Goal: Task Accomplishment & Management: Use online tool/utility

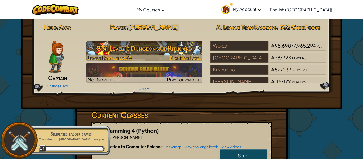
click at [125, 53] on h3 "CS1 Level 1: Dungeons of Kithgard" at bounding box center [144, 48] width 116 height 12
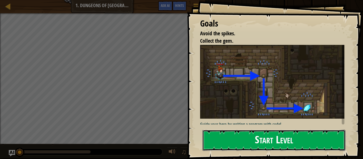
click at [234, 137] on button "Start Level" at bounding box center [273, 140] width 143 height 21
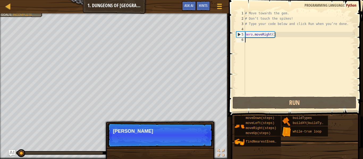
click at [201, 140] on p "Skip (esc) Continue Ty" at bounding box center [159, 135] width 105 height 24
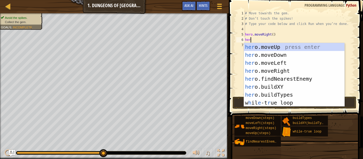
scroll to position [2, 1]
type textarea "hero"
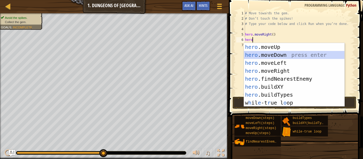
click at [274, 57] on div "hero .moveUp press enter hero .moveDown press enter hero .moveLeft press enter …" at bounding box center [294, 83] width 100 height 80
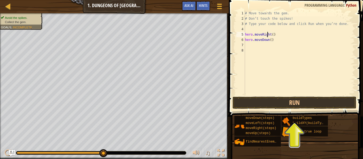
click at [266, 35] on div "# Move towards the gem. # Don’t touch the spikes! # Type your code below and cl…" at bounding box center [299, 59] width 111 height 96
type textarea "hero.moveRight()"
click at [257, 45] on div "# Move towards the gem. # Don’t touch the spikes! # Type your code below and cl…" at bounding box center [299, 59] width 111 height 96
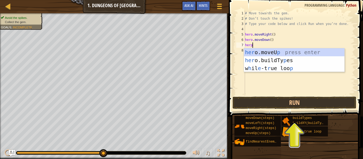
scroll to position [2, 1]
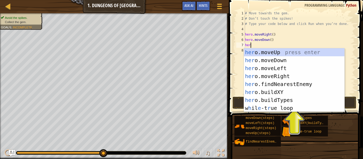
type textarea "hero"
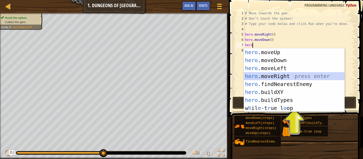
click at [262, 75] on div "hero .moveUp press enter hero .moveDown press enter hero .moveLeft press enter …" at bounding box center [294, 88] width 100 height 80
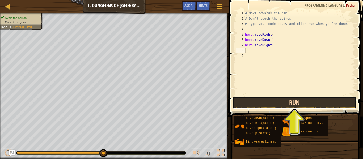
click at [259, 106] on button "Run" at bounding box center [294, 103] width 124 height 12
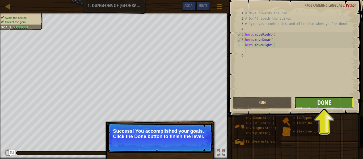
click at [333, 100] on button "Done" at bounding box center [323, 103] width 59 height 12
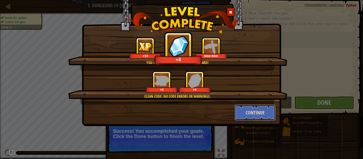
click at [268, 111] on button "Continue" at bounding box center [254, 113] width 41 height 16
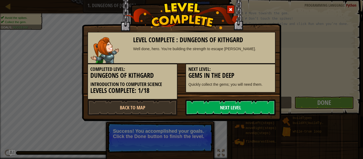
click at [252, 109] on link "Next Level" at bounding box center [230, 108] width 90 height 16
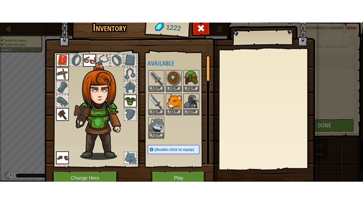
scroll to position [24, 0]
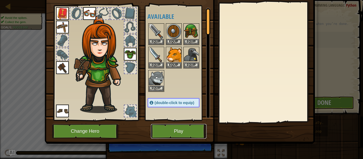
click at [183, 134] on button "Play" at bounding box center [178, 131] width 55 height 15
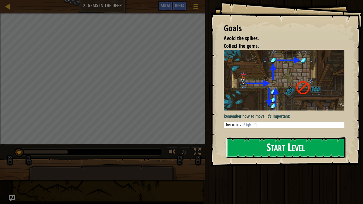
click at [266, 147] on button "Start Level" at bounding box center [285, 147] width 119 height 21
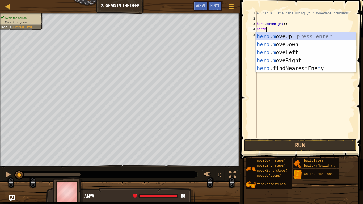
scroll to position [2, 1]
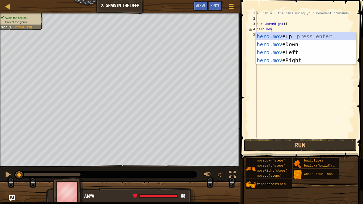
type textarea "hero.move"
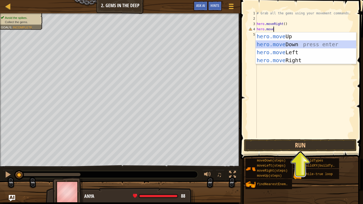
click at [284, 46] on div "hero.move Up press enter hero.move Down press enter hero.move Left press enter …" at bounding box center [305, 56] width 100 height 48
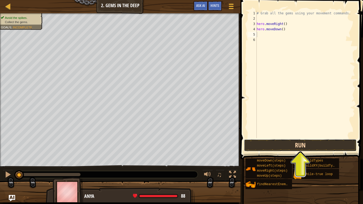
click at [277, 145] on button "Run" at bounding box center [300, 145] width 113 height 12
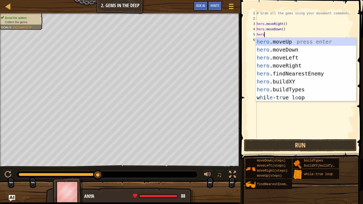
scroll to position [2, 1]
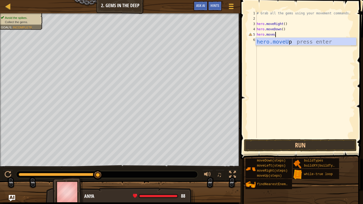
type textarea "hero.moveup"
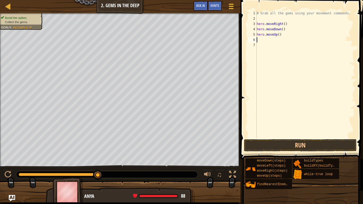
scroll to position [2, 0]
click at [276, 140] on button "Run" at bounding box center [300, 145] width 113 height 12
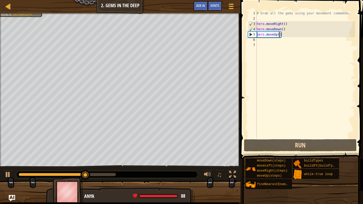
click at [279, 36] on div "# Grab all the gems using your movement commands. hero . moveRight ( ) hero . m…" at bounding box center [304, 80] width 99 height 138
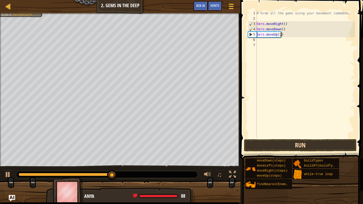
type textarea "hero.moveUp(2)"
click at [268, 145] on button "Run" at bounding box center [300, 145] width 113 height 12
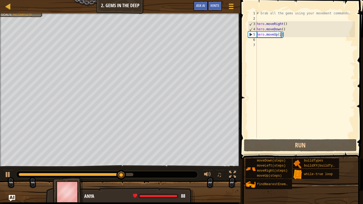
click at [267, 39] on div "# Grab all the gems using your movement commands. hero . moveRight ( ) hero . m…" at bounding box center [304, 80] width 99 height 138
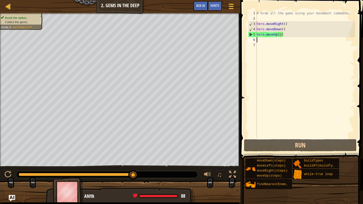
type textarea "m"
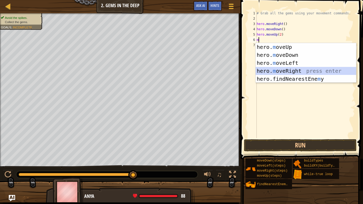
click at [281, 68] on div "hero. m oveUp press enter hero. m oveDown press enter hero. m oveLeft press ent…" at bounding box center [305, 71] width 100 height 56
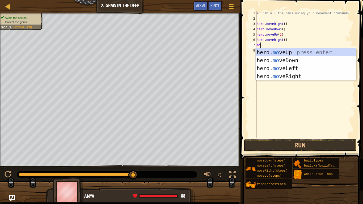
type textarea "mov"
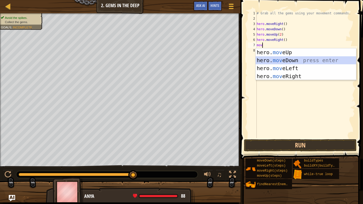
click at [279, 59] on div "hero. mov eUp press enter hero. mov eDown press enter hero. mov eLeft press ent…" at bounding box center [305, 72] width 100 height 48
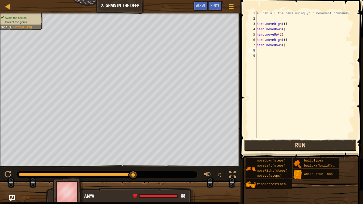
click at [270, 144] on button "Run" at bounding box center [300, 145] width 113 height 12
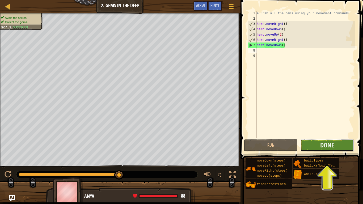
click at [345, 149] on button "Done" at bounding box center [327, 145] width 54 height 12
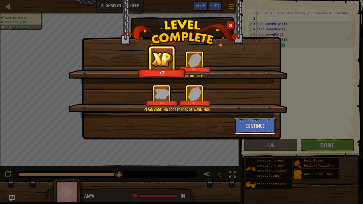
click at [247, 125] on button "Continue" at bounding box center [254, 126] width 41 height 16
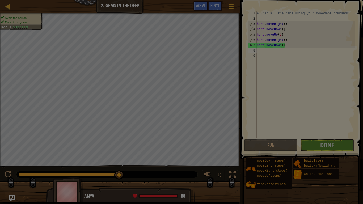
click at [235, 136] on div at bounding box center [181, 102] width 363 height 204
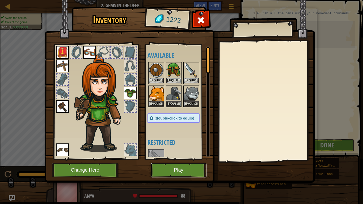
click at [194, 159] on button "Play" at bounding box center [178, 170] width 55 height 15
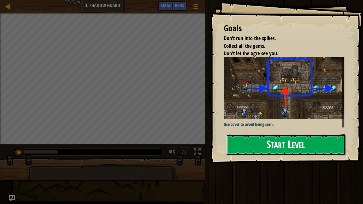
click at [250, 141] on button "Start Level" at bounding box center [285, 144] width 119 height 21
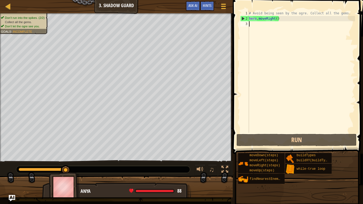
scroll to position [2, 0]
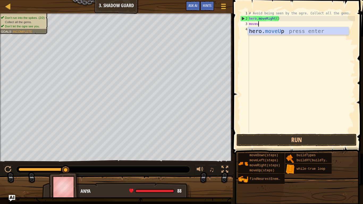
type textarea "moveup"
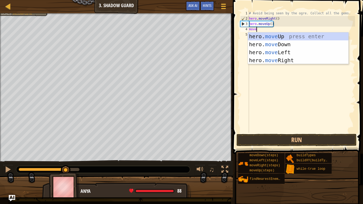
type textarea "mover"
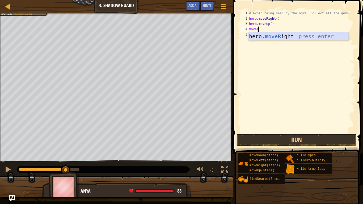
click at [267, 37] on div "hero. moveR ight press enter" at bounding box center [298, 44] width 100 height 24
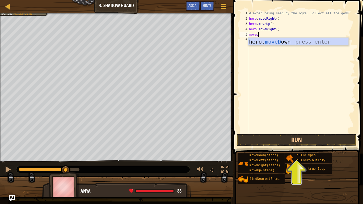
type textarea "movedo"
click at [285, 42] on div "hero. moveDo wn press enter" at bounding box center [298, 50] width 100 height 24
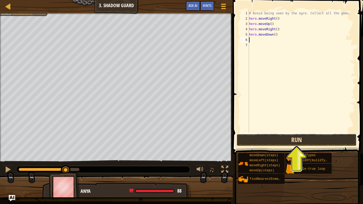
click at [291, 141] on button "Run" at bounding box center [296, 140] width 120 height 12
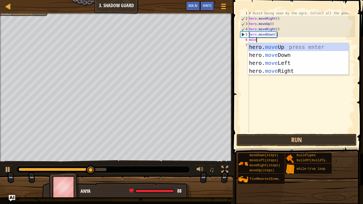
type textarea "mover"
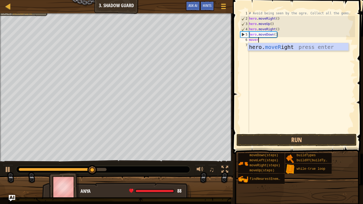
scroll to position [2, 1]
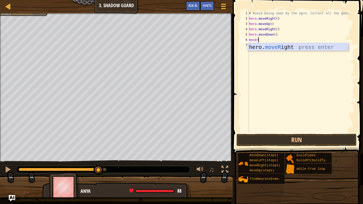
click at [288, 49] on div "hero. moveR ight press enter" at bounding box center [298, 55] width 100 height 24
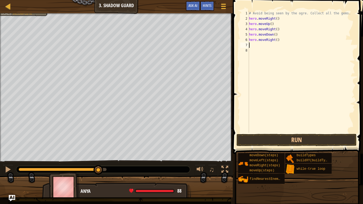
scroll to position [2, 0]
click at [284, 140] on button "Run" at bounding box center [296, 140] width 120 height 12
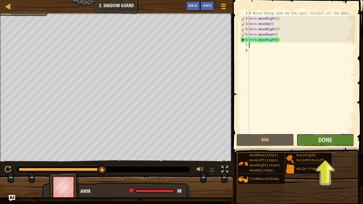
click at [335, 140] on button "Done" at bounding box center [324, 140] width 57 height 12
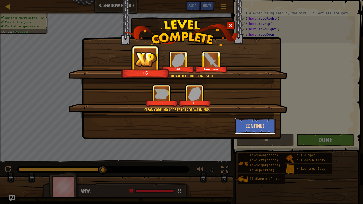
click at [259, 125] on button "Continue" at bounding box center [254, 126] width 41 height 16
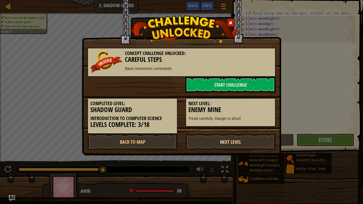
click at [227, 146] on link "Next Level" at bounding box center [230, 142] width 90 height 16
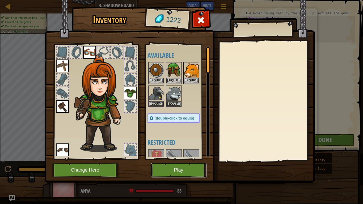
click at [193, 159] on button "Play" at bounding box center [178, 170] width 55 height 15
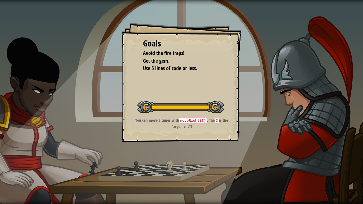
click at [217, 159] on div "Goals Avoid the fire traps! Get the gem. Use 5 lines of code or less. Start Lev…" at bounding box center [181, 102] width 363 height 204
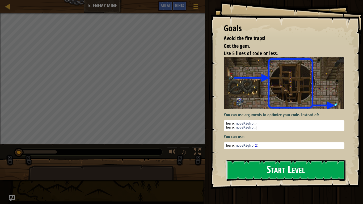
click at [255, 159] on button "Start Level" at bounding box center [285, 170] width 119 height 21
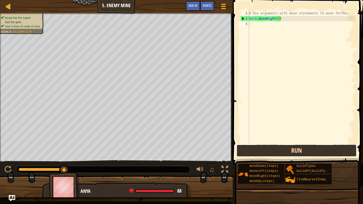
click at [264, 156] on button "Run" at bounding box center [296, 150] width 120 height 12
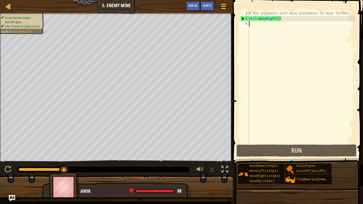
scroll to position [2, 0]
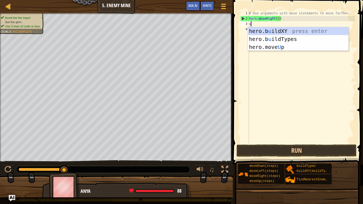
type textarea "up"
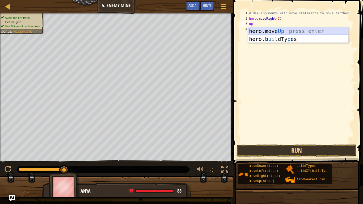
click at [285, 32] on div "hero.move Up press enter hero.b u ildTy p es press enter" at bounding box center [298, 43] width 100 height 32
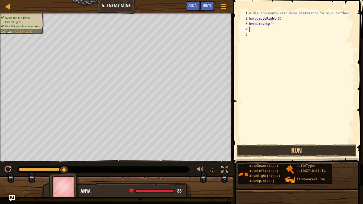
scroll to position [2, 0]
type textarea "r"
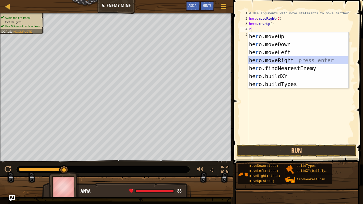
click at [281, 61] on div "he r o.moveUp press enter he r o.moveDown press enter he r o.moveLeft press ent…" at bounding box center [298, 68] width 100 height 72
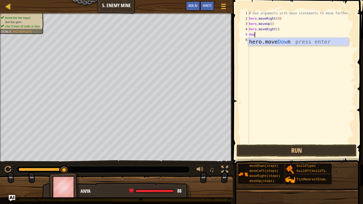
type textarea "down"
click at [286, 45] on div "hero.move Down press enter" at bounding box center [298, 50] width 100 height 24
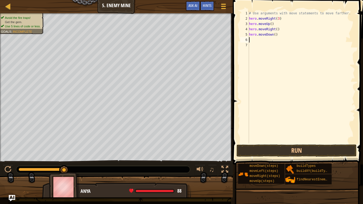
click at [275, 35] on div "# Use arguments with move statements to move farther. hero . moveRight ( 3 ) he…" at bounding box center [301, 82] width 107 height 143
type textarea "hero.moveDown(3)"
click at [266, 40] on div "# Use arguments with move statements to move farther. hero . moveRight ( 3 ) he…" at bounding box center [301, 82] width 107 height 143
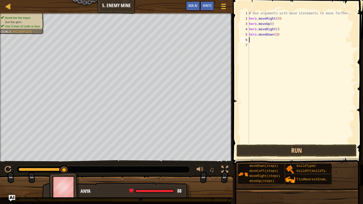
type textarea "r"
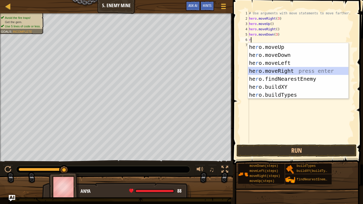
click at [271, 71] on div "he r o.moveUp press enter he r o.moveDown press enter he r o.moveLeft press ent…" at bounding box center [298, 79] width 100 height 72
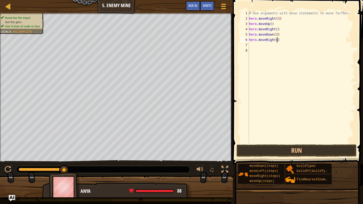
click at [276, 42] on div "# Use arguments with move statements to move farther. hero . moveRight ( 3 ) he…" at bounding box center [301, 82] width 107 height 143
type textarea "hero.moveRight(2)"
click at [314, 151] on button "Run" at bounding box center [296, 150] width 120 height 12
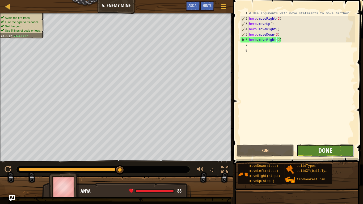
click at [322, 151] on span "Done" at bounding box center [325, 150] width 14 height 8
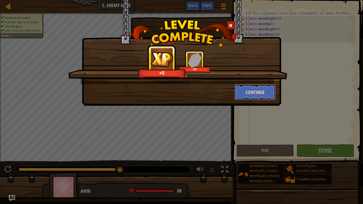
click at [266, 88] on button "Continue" at bounding box center [254, 92] width 41 height 16
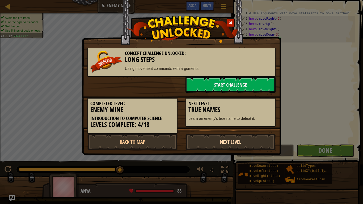
click at [211, 143] on link "Next Level" at bounding box center [230, 142] width 90 height 16
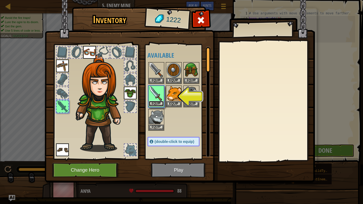
click at [160, 102] on button "Equip" at bounding box center [156, 104] width 15 height 6
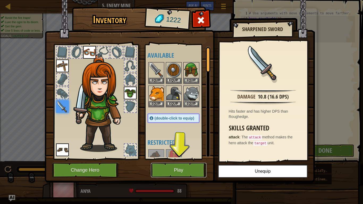
click at [181, 159] on button "Play" at bounding box center [178, 170] width 55 height 15
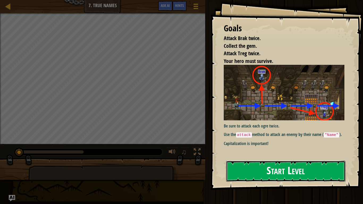
click at [281, 159] on button "Start Level" at bounding box center [285, 171] width 119 height 21
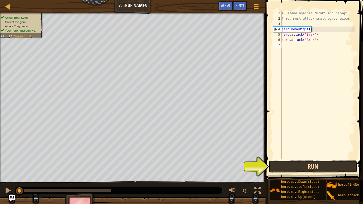
click at [277, 159] on button "Run" at bounding box center [312, 166] width 88 height 12
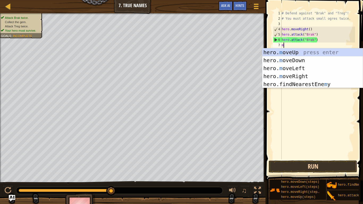
scroll to position [2, 0]
type textarea "mo"
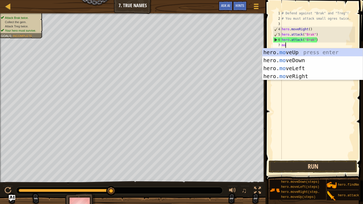
scroll to position [2, 0]
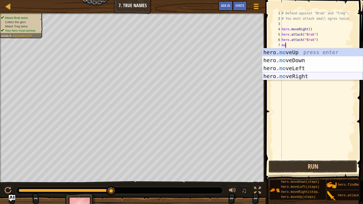
click at [306, 75] on div "hero. mo veUp press enter hero. mo veDown press enter hero. mo veLeft press ent…" at bounding box center [312, 72] width 100 height 48
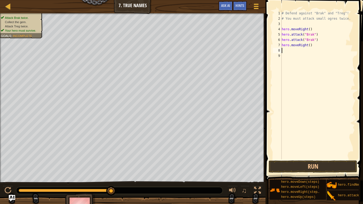
scroll to position [2, 0]
click at [291, 159] on button "Run" at bounding box center [312, 166] width 88 height 12
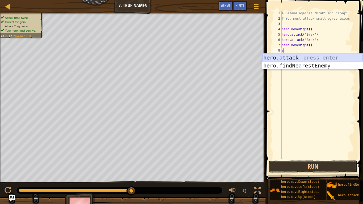
click at [296, 55] on div "hero. a ttack press enter hero.findNe a restEnemy press enter" at bounding box center [312, 70] width 100 height 32
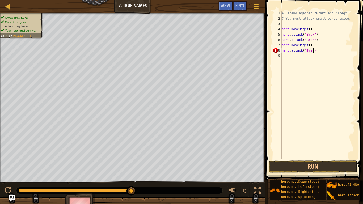
scroll to position [2, 5]
type textarea "hero.attack("Treg")"
click at [293, 159] on button "Run" at bounding box center [312, 166] width 88 height 12
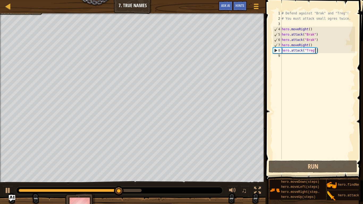
click at [294, 58] on div "# Defend against "Brak" and "Treg"! # You must attack small ogres twice. hero .…" at bounding box center [317, 90] width 74 height 159
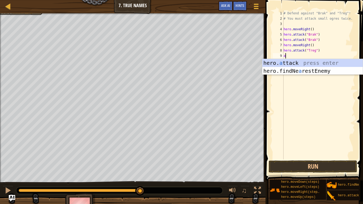
scroll to position [2, 0]
click at [307, 65] on div "hero. at tack press enter hero.findNe a res t Enemy press enter" at bounding box center [312, 75] width 100 height 32
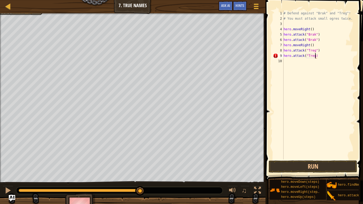
scroll to position [2, 5]
type textarea "hero.attack("Treg")"
click at [296, 159] on button "Run" at bounding box center [312, 166] width 88 height 12
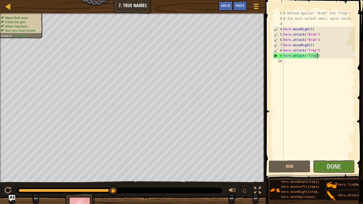
click at [301, 66] on div "# Defend against "Brak" and "Treg"! # You must attack small ogres twice. hero .…" at bounding box center [318, 90] width 72 height 159
click at [329, 159] on span "Done" at bounding box center [334, 166] width 14 height 8
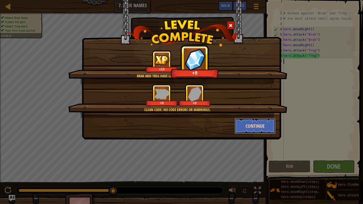
click at [252, 125] on button "Continue" at bounding box center [254, 126] width 41 height 16
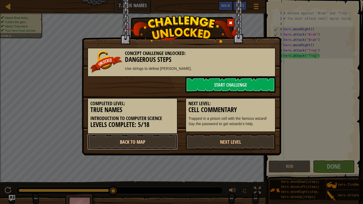
click at [143, 141] on link "Back to Map" at bounding box center [132, 142] width 90 height 16
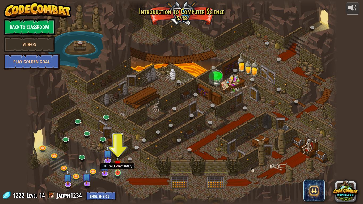
click at [118, 159] on img at bounding box center [118, 164] width 8 height 18
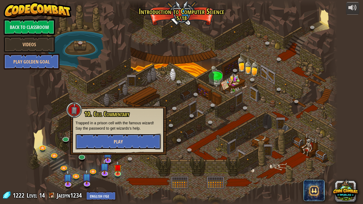
click at [120, 144] on span "Play" at bounding box center [118, 141] width 9 height 7
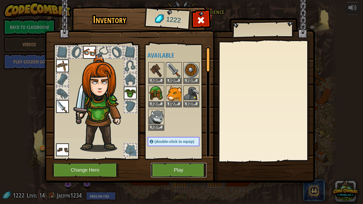
click at [179, 159] on button "Play" at bounding box center [178, 170] width 55 height 15
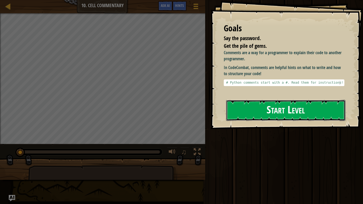
click at [257, 115] on button "Start Level" at bounding box center [285, 110] width 119 height 21
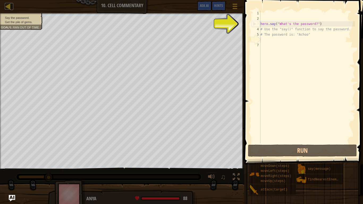
click at [7, 8] on div at bounding box center [8, 6] width 7 height 7
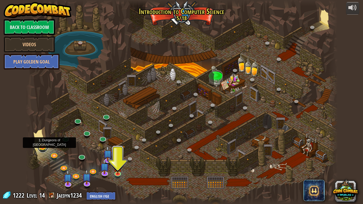
click at [43, 148] on link at bounding box center [42, 147] width 11 height 11
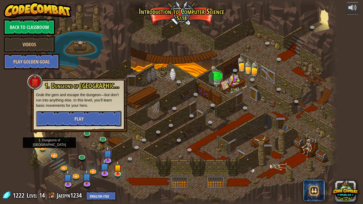
click at [67, 117] on button "Play" at bounding box center [79, 119] width 86 height 16
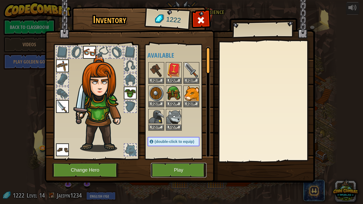
click at [165, 159] on button "Play" at bounding box center [178, 170] width 55 height 15
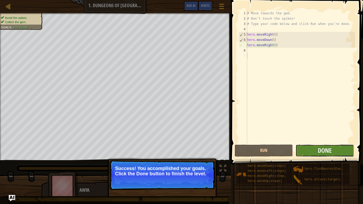
click at [316, 151] on button "Done" at bounding box center [324, 150] width 58 height 12
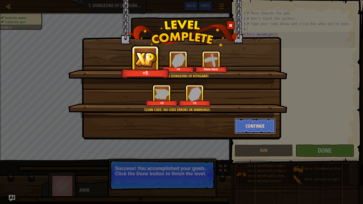
click at [244, 125] on button "Continue" at bounding box center [254, 126] width 41 height 16
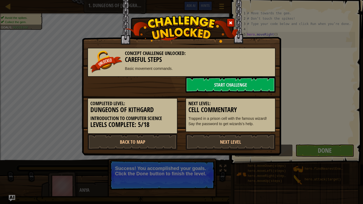
click at [228, 25] on div at bounding box center [231, 22] width 8 height 9
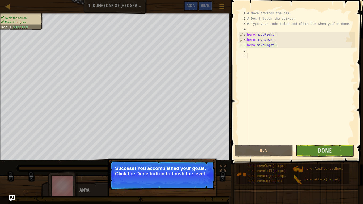
click at [2, 8] on div "Map Introduction to Computer Science 1. Dungeons of Kithgard Game Menu Done Hin…" at bounding box center [115, 6] width 231 height 13
click at [8, 7] on div at bounding box center [8, 6] width 7 height 7
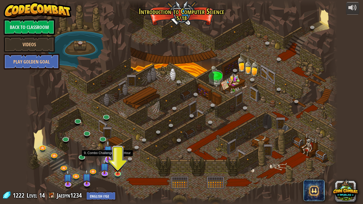
click at [108, 157] on img at bounding box center [108, 150] width 9 height 20
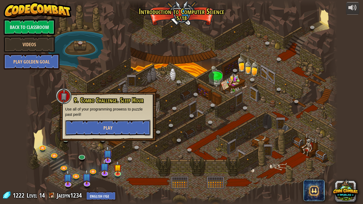
click at [121, 130] on button "Play" at bounding box center [108, 128] width 86 height 16
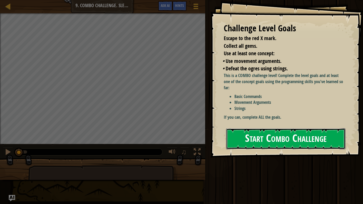
click at [279, 143] on button "Start Combo Challenge" at bounding box center [285, 138] width 119 height 21
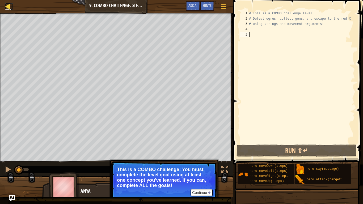
click at [9, 5] on div at bounding box center [8, 6] width 7 height 7
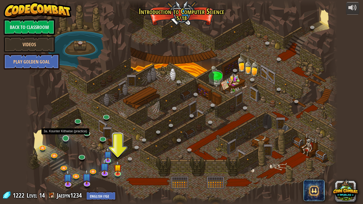
click at [65, 143] on div "25. Kithgard Gates (Locked) Escape the Kithgard dungeons, and don't let the gua…" at bounding box center [181, 102] width 312 height 204
click at [66, 141] on link at bounding box center [65, 138] width 11 height 11
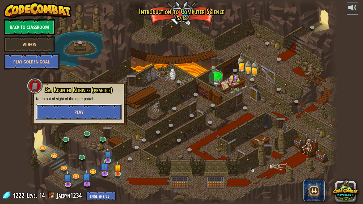
click at [84, 110] on button "Play" at bounding box center [79, 112] width 86 height 16
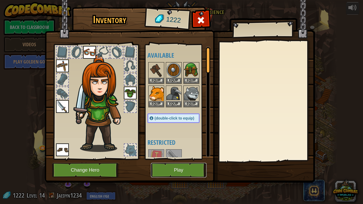
click at [176, 159] on button "Play" at bounding box center [178, 170] width 55 height 15
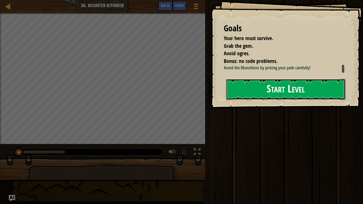
click at [265, 93] on button "Start Level" at bounding box center [285, 89] width 119 height 21
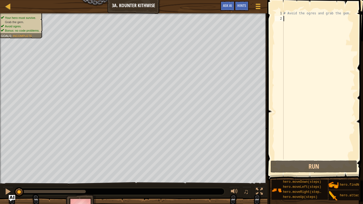
scroll to position [2, 0]
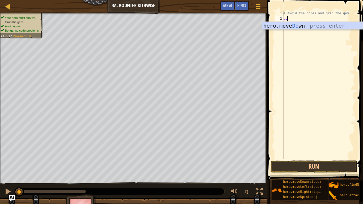
type textarea "dow"
click at [313, 24] on div "hero.move Dow n press enter" at bounding box center [312, 34] width 100 height 24
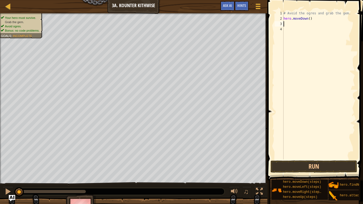
scroll to position [2, 0]
click at [309, 19] on div "# Avoid the ogres and grab the gem. hero . moveDown ( )" at bounding box center [318, 90] width 72 height 159
type textarea "hero.moveDown(2)"
click at [292, 27] on div "# Avoid the ogres and grab the gem. hero . moveDown ( 2 )" at bounding box center [318, 90] width 72 height 159
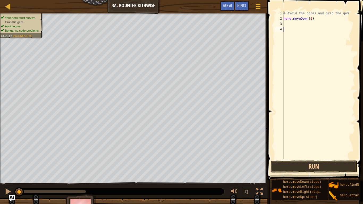
scroll to position [2, 0]
click at [291, 24] on div "# Avoid the ogres and grab the gem. hero . moveDown ( 2 )" at bounding box center [318, 90] width 72 height 159
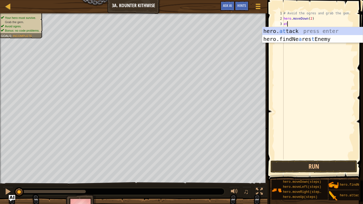
scroll to position [2, 0]
click at [282, 30] on div "hero. at tack press enter hero.findNe a res t Enemy press enter" at bounding box center [312, 43] width 100 height 32
type textarea "hero.attack(enemy)"
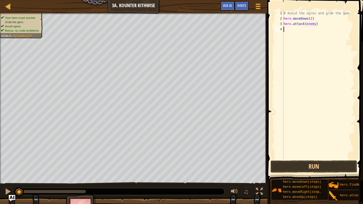
click at [296, 29] on div "# Avoid the ogres and grab the gem. hero . moveDown ( 2 ) hero . attack ( enemy…" at bounding box center [318, 90] width 72 height 159
click at [282, 159] on button "Run" at bounding box center [313, 166] width 87 height 12
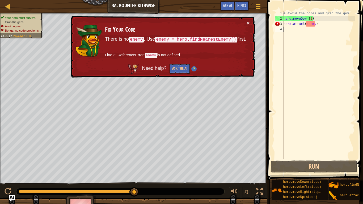
click at [324, 26] on div "# Avoid the ogres and grab the gem. hero . moveDown ( 2 ) hero . attack ( enemy…" at bounding box center [318, 90] width 72 height 159
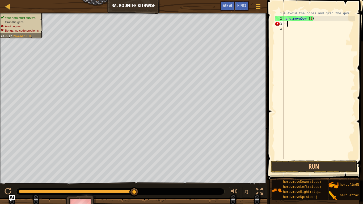
type textarea "h"
type textarea "a"
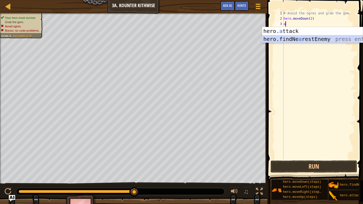
click at [323, 39] on div "hero. a ttack press enter hero.findNe a restEnemy press enter" at bounding box center [312, 43] width 100 height 32
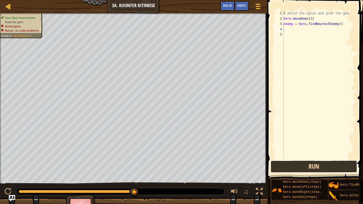
click at [300, 159] on button "Run" at bounding box center [313, 166] width 87 height 12
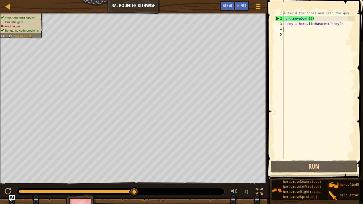
type textarea "m"
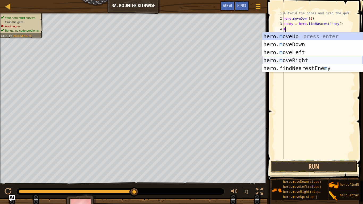
click at [297, 62] on div "hero. m oveUp press enter hero. m oveDown press enter hero. m oveLeft press ent…" at bounding box center [312, 60] width 100 height 56
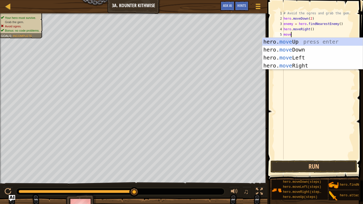
type textarea "moveu"
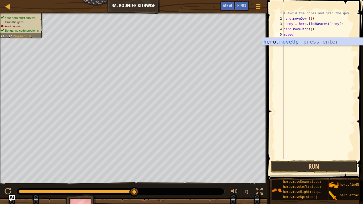
scroll to position [2, 1]
click at [306, 46] on div "# Avoid the ogres and grab the gem. hero . moveDown ( 2 ) enemy = hero . findNe…" at bounding box center [318, 90] width 72 height 159
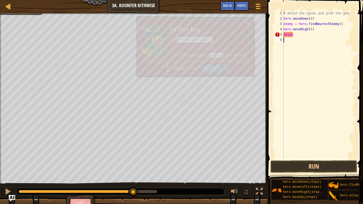
scroll to position [2, 0]
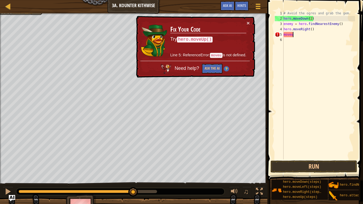
click at [305, 36] on div "# Avoid the ogres and grab the gem. hero . moveDown ( 2 ) enemy = hero . findNe…" at bounding box center [318, 90] width 72 height 159
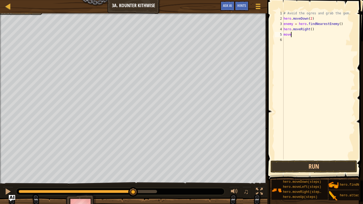
type textarea "moveu"
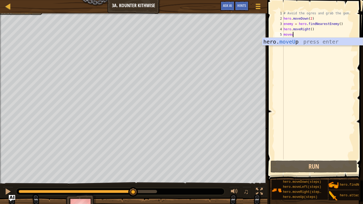
scroll to position [2, 1]
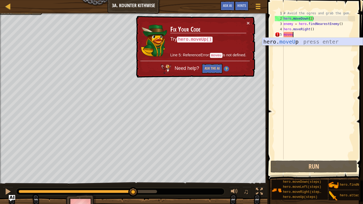
click at [312, 43] on div "hero. moveU p press enter" at bounding box center [312, 50] width 100 height 24
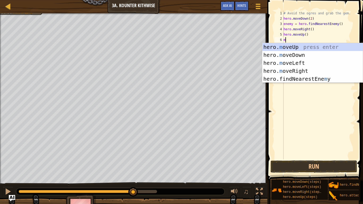
type textarea "mo"
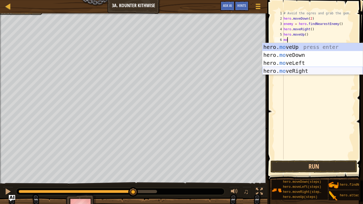
click at [315, 74] on div "hero. mo veUp press enter hero. mo veDown press enter hero. mo veLeft press ent…" at bounding box center [312, 67] width 100 height 48
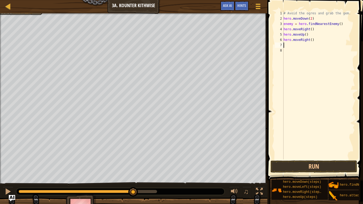
scroll to position [2, 0]
click at [310, 159] on button "Run" at bounding box center [313, 166] width 87 height 12
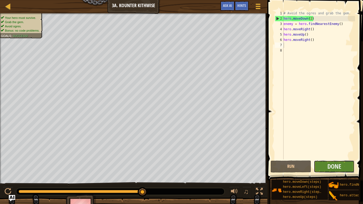
click at [343, 159] on button "Done" at bounding box center [334, 166] width 41 height 12
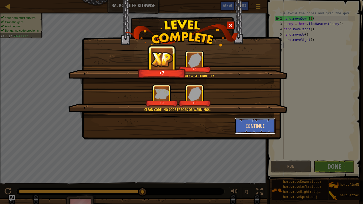
click at [253, 127] on button "Continue" at bounding box center [254, 126] width 41 height 16
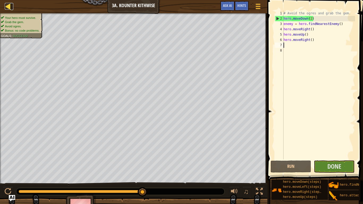
click at [8, 8] on div at bounding box center [8, 6] width 7 height 7
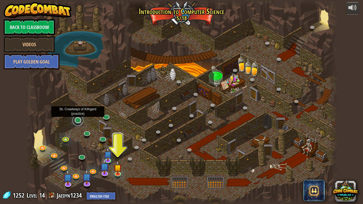
click at [79, 121] on link at bounding box center [77, 120] width 11 height 11
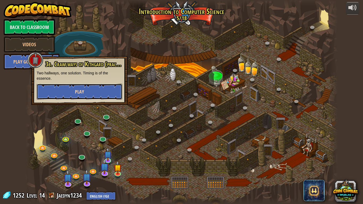
click at [88, 96] on button "Play" at bounding box center [80, 92] width 86 height 16
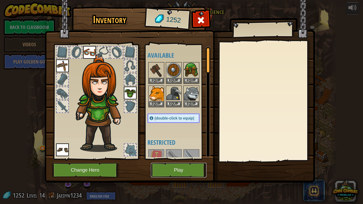
click at [187, 159] on button "Play" at bounding box center [178, 170] width 55 height 15
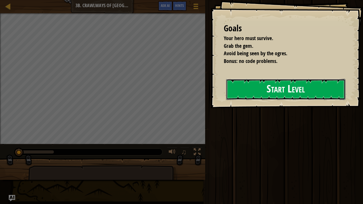
click at [263, 90] on button "Start Level" at bounding box center [285, 89] width 119 height 21
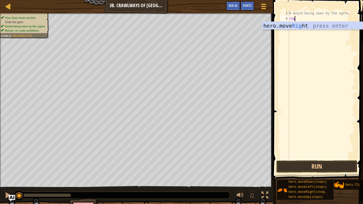
scroll to position [2, 1]
type textarea "righ"
click at [312, 28] on div "hero.move Righ t press enter" at bounding box center [312, 34] width 100 height 24
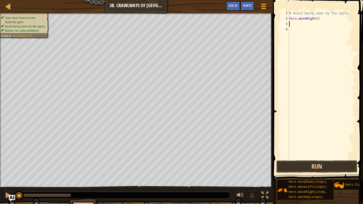
scroll to position [2, 0]
click at [317, 20] on div "# Avoid being seen by the ogres. hero . moveRight ( )" at bounding box center [321, 90] width 67 height 159
click at [314, 159] on button "Run" at bounding box center [316, 166] width 81 height 12
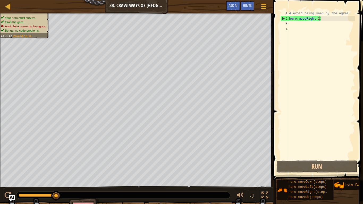
type textarea "hero.moveRight()"
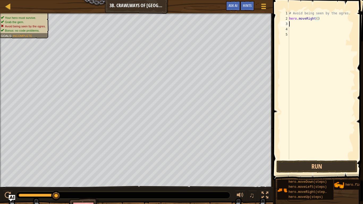
scroll to position [2, 0]
click at [333, 159] on button "Run" at bounding box center [316, 166] width 81 height 12
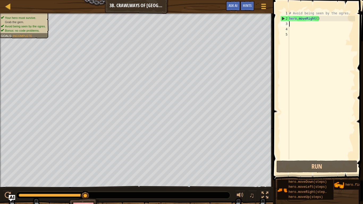
type textarea "m"
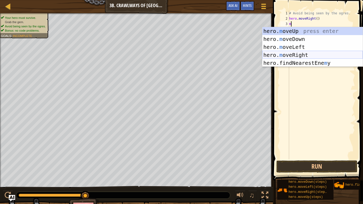
click at [288, 53] on div "hero. m oveUp press enter hero. m oveDown press enter hero. m oveLeft press ent…" at bounding box center [312, 55] width 100 height 56
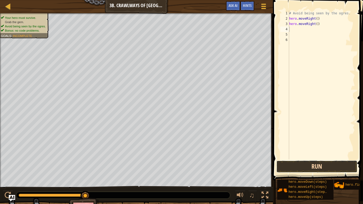
click at [310, 159] on button "Run" at bounding box center [316, 166] width 81 height 12
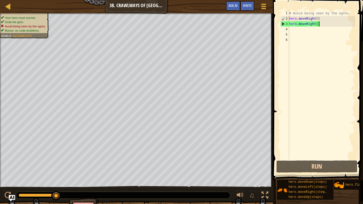
click at [321, 26] on div "# Avoid being seen by the ogres. hero . moveRight ( ) hero . moveRight ( )" at bounding box center [321, 90] width 67 height 159
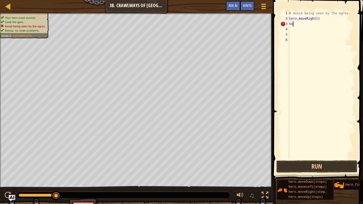
type textarea "h"
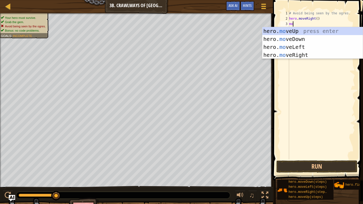
type textarea "mo"
click at [321, 46] on div "hero. mo veUp press enter hero. mo veDown press enter hero. mo veLeft press ent…" at bounding box center [312, 51] width 100 height 48
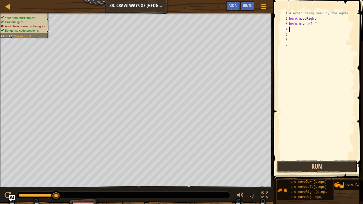
scroll to position [2, 0]
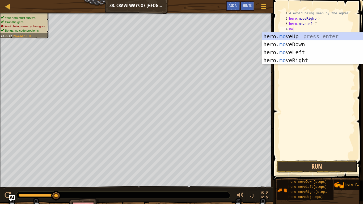
type textarea "mov"
click at [309, 59] on div "hero. mov eUp press enter hero. mov eDown press enter hero. mov eLeft press ent…" at bounding box center [312, 56] width 100 height 48
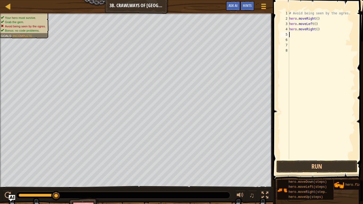
scroll to position [2, 0]
click at [287, 159] on button "Run" at bounding box center [316, 166] width 81 height 12
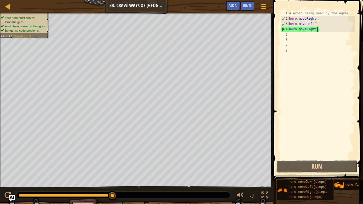
click at [318, 31] on div "# Avoid being seen by the ogres. hero . moveRight ( ) hero . moveLeft ( ) hero …" at bounding box center [321, 90] width 67 height 159
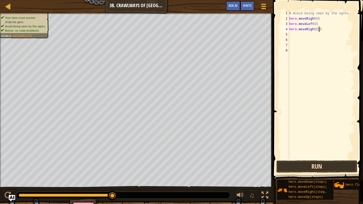
type textarea "hero.moveRight(2)"
click at [331, 159] on button "Run" at bounding box center [316, 166] width 81 height 12
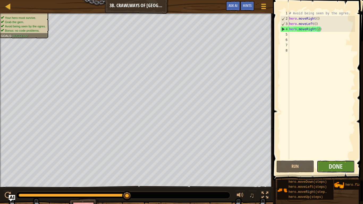
click at [326, 159] on button "Done" at bounding box center [336, 166] width 38 height 12
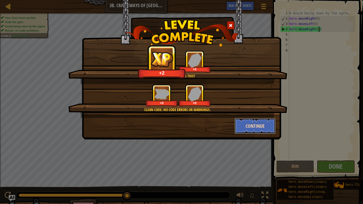
click at [256, 124] on button "Continue" at bounding box center [254, 126] width 41 height 16
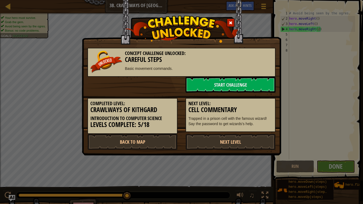
click at [230, 23] on span at bounding box center [231, 23] width 4 height 4
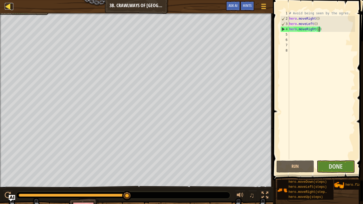
click at [8, 7] on div at bounding box center [8, 6] width 7 height 7
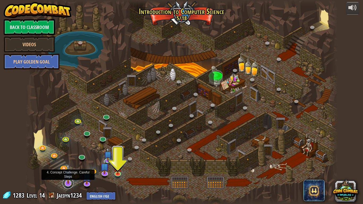
click at [67, 159] on link at bounding box center [68, 183] width 11 height 11
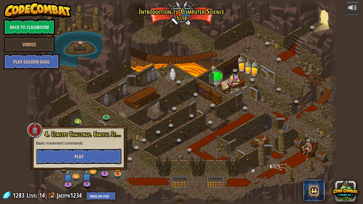
click at [83, 156] on span "Play" at bounding box center [78, 156] width 9 height 7
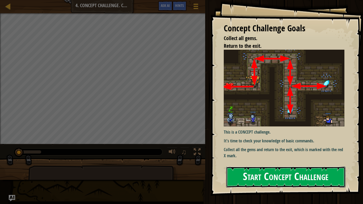
click at [255, 159] on button "Start Concept Challenge" at bounding box center [285, 176] width 119 height 21
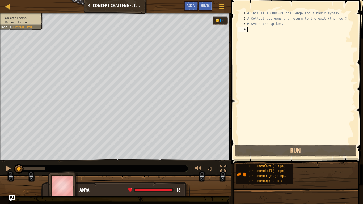
scroll to position [2, 0]
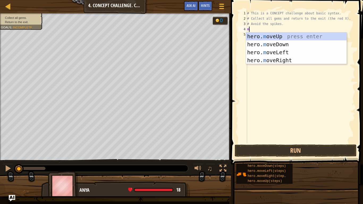
type textarea "mo"
click at [294, 36] on div "hero. mo veUp press enter hero. mo veDown press enter hero. mo veLeft press ent…" at bounding box center [296, 56] width 100 height 48
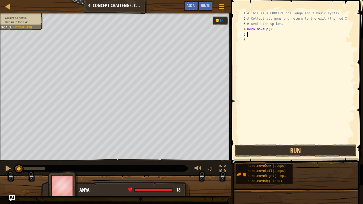
scroll to position [2, 0]
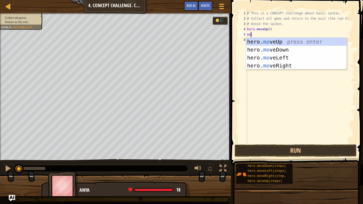
type textarea "mov"
click at [287, 67] on div "hero. mov eUp press enter hero. mov eDown press enter hero. mov eLeft press ent…" at bounding box center [296, 62] width 100 height 48
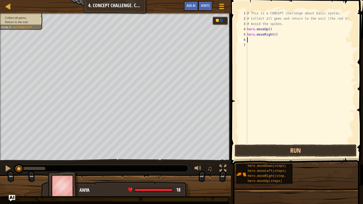
scroll to position [2, 0]
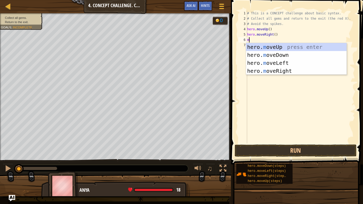
type textarea "mo"
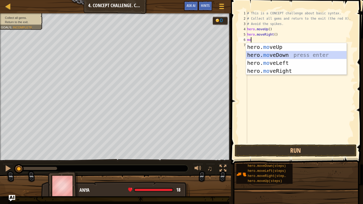
click at [288, 54] on div "hero. mo veUp press enter hero. mo veDown press enter hero. mo veLeft press ent…" at bounding box center [296, 67] width 100 height 48
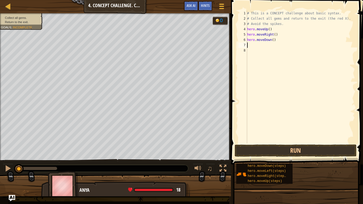
click at [274, 40] on div "# This is a CONCEPT challenge about basic syntax. # Collect all gems and return…" at bounding box center [300, 82] width 109 height 143
type textarea "hero.moveDown(2)"
click at [255, 47] on div "# This is a CONCEPT challenge about basic syntax. # Collect all gems and return…" at bounding box center [300, 82] width 109 height 143
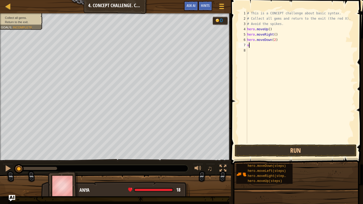
type textarea "up"
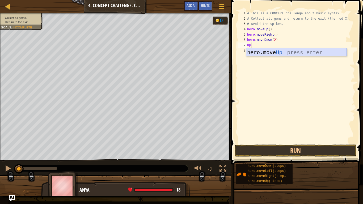
click at [277, 54] on div "hero.move Up press enter" at bounding box center [296, 60] width 100 height 24
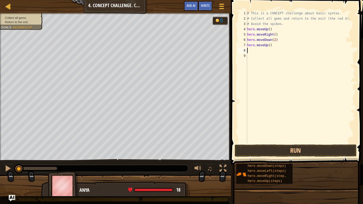
scroll to position [2, 0]
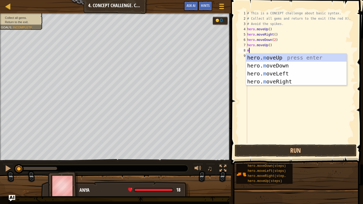
type textarea "mo"
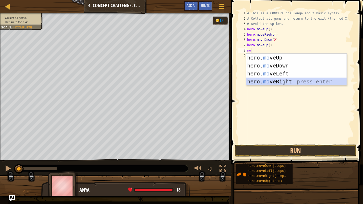
click at [281, 82] on div "hero. mo veUp press enter hero. mo veDown press enter hero. mo veLeft press ent…" at bounding box center [296, 78] width 100 height 48
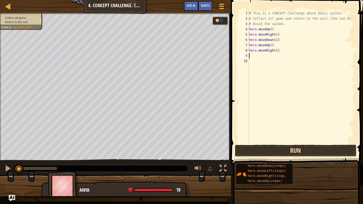
click at [272, 149] on button "Run" at bounding box center [295, 150] width 122 height 12
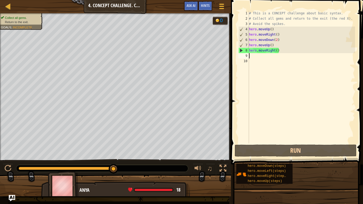
type textarea "m"
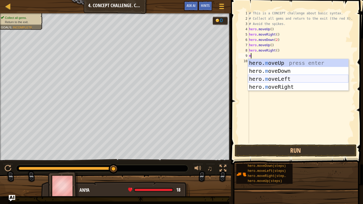
click at [290, 78] on div "hero. m oveUp press enter hero. m oveDown press enter hero. m oveLeft press ent…" at bounding box center [298, 83] width 100 height 48
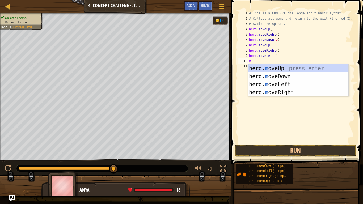
type textarea "mo"
click at [280, 67] on div "hero. mo veUp press enter hero. mo veDown press enter hero. mo veLeft press ent…" at bounding box center [298, 88] width 100 height 48
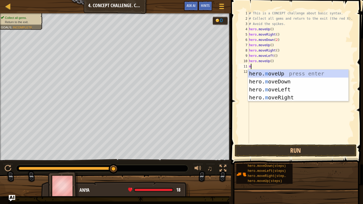
type textarea "mo"
click at [280, 90] on div "hero. mo veUp press enter hero. mo veDown press enter hero. mo veLeft press ent…" at bounding box center [298, 94] width 100 height 48
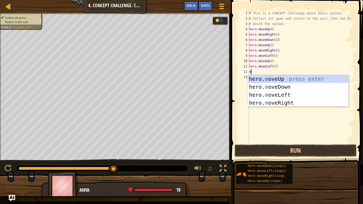
type textarea "mo"
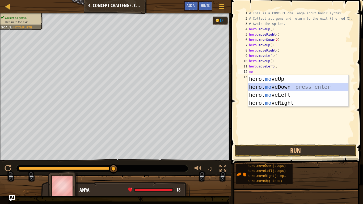
click at [287, 87] on div "hero. mo veUp press enter hero. mo veDown press enter hero. mo veLeft press ent…" at bounding box center [298, 99] width 100 height 48
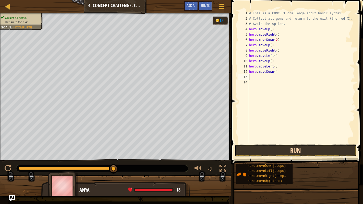
click at [280, 153] on button "Run" at bounding box center [295, 150] width 122 height 12
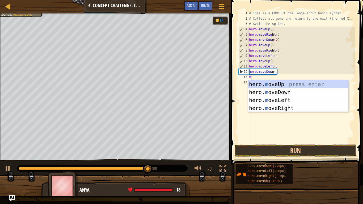
type textarea "mo"
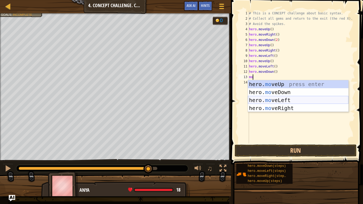
click at [287, 98] on div "hero. mo veUp press enter hero. mo veDown press enter hero. mo veLeft press ent…" at bounding box center [298, 104] width 100 height 48
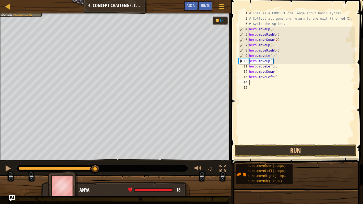
scroll to position [2, 0]
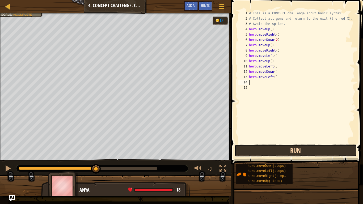
click at [281, 150] on button "Run" at bounding box center [295, 150] width 122 height 12
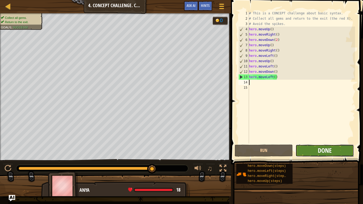
click at [318, 152] on span "Done" at bounding box center [325, 150] width 14 height 8
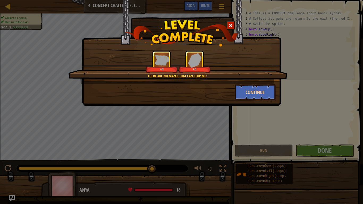
click at [230, 27] on span at bounding box center [231, 26] width 4 height 4
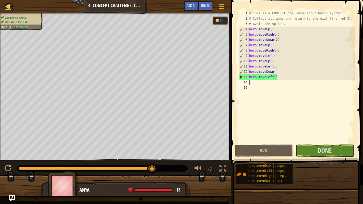
click at [7, 6] on div at bounding box center [8, 6] width 7 height 7
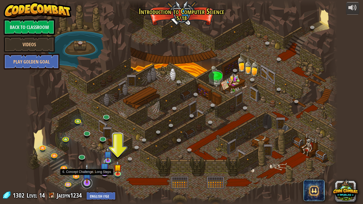
click at [88, 159] on link at bounding box center [87, 183] width 11 height 11
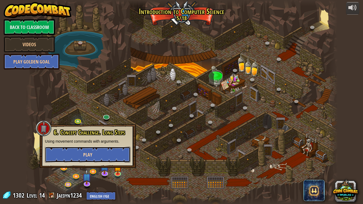
click at [101, 151] on button "Play" at bounding box center [88, 155] width 86 height 16
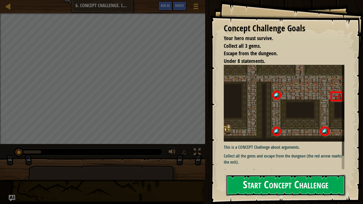
click at [259, 159] on button "Start Concept Challenge" at bounding box center [285, 185] width 119 height 21
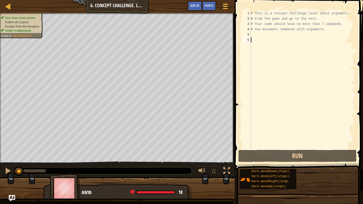
scroll to position [2, 0]
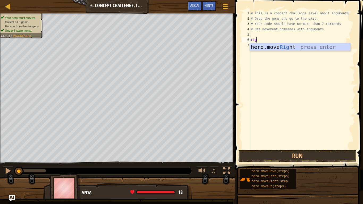
type textarea "right"
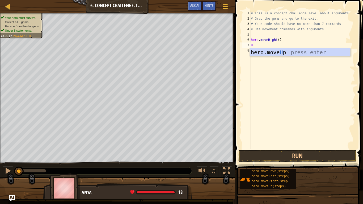
type textarea "up"
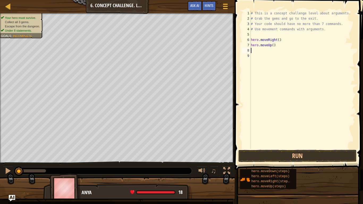
click at [273, 47] on div "# This is a concept challenge level about arguments. # Grab the gems and go to …" at bounding box center [302, 85] width 105 height 149
type textarea "hero.moveUp(3)"
click at [271, 53] on div "# This is a concept challenge level about arguments. # Grab the gems and go to …" at bounding box center [302, 85] width 105 height 149
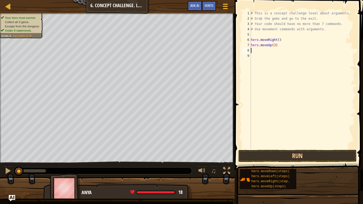
click at [269, 51] on div "# This is a concept challenge level about arguments. # Grab the gems and go to …" at bounding box center [302, 85] width 105 height 149
type textarea "r"
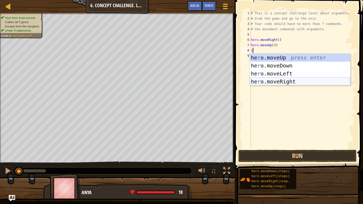
click at [301, 80] on div "he r o.moveUp press enter he r o.moveDown press enter he r o.moveLeft press ent…" at bounding box center [300, 78] width 100 height 48
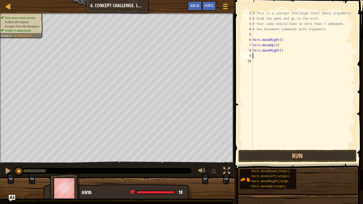
click at [280, 51] on div "# This is a concept challenge level about arguments. # Grab the gems and go to …" at bounding box center [302, 85] width 103 height 149
type textarea "hero.moveRight(2)"
click at [269, 61] on div "# This is a concept challenge level about arguments. # Grab the gems and go to …" at bounding box center [302, 85] width 103 height 149
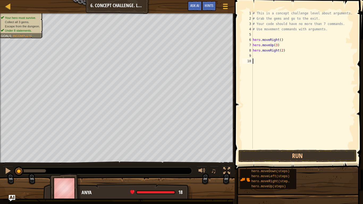
click at [267, 58] on div "# This is a concept challenge level about arguments. # Grab the gems and go to …" at bounding box center [302, 85] width 103 height 149
click at [266, 57] on div "# This is a concept challenge level about arguments. # Grab the gems and go to …" at bounding box center [302, 85] width 103 height 149
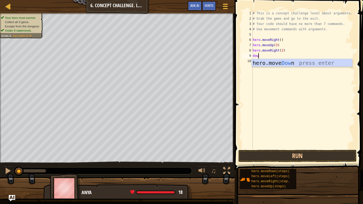
type textarea "down"
click at [273, 66] on div "hero.move Down press enter" at bounding box center [301, 71] width 100 height 24
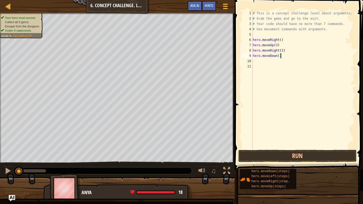
click at [280, 56] on div "# This is a concept challenge level about arguments. # Grab the gems and go to …" at bounding box center [302, 85] width 103 height 149
type textarea "hero.moveDown()"
click at [279, 56] on div "# This is a concept challenge level about arguments. # Grab the gems and go to …" at bounding box center [302, 85] width 103 height 149
click at [264, 65] on div "# This is a concept challenge level about arguments. # Grab the gems and go to …" at bounding box center [302, 85] width 103 height 149
click at [263, 63] on div "# This is a concept challenge level about arguments. # Grab the gems and go to …" at bounding box center [302, 85] width 103 height 149
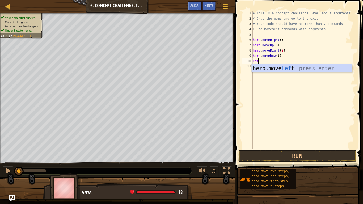
type textarea "left"
click at [275, 69] on div "hero.move Left press enter" at bounding box center [301, 76] width 100 height 24
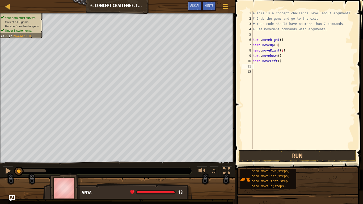
click at [279, 60] on div "# This is a concept challenge level about arguments. # Grab the gems and go to …" at bounding box center [302, 85] width 103 height 149
type textarea "hero.moveLeft()"
click at [262, 71] on div "# This is a concept challenge level about arguments. # Grab the gems and go to …" at bounding box center [302, 85] width 103 height 149
click at [260, 67] on div "# This is a concept challenge level about arguments. # Grab the gems and go to …" at bounding box center [302, 85] width 103 height 149
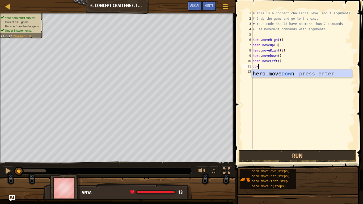
type textarea "down"
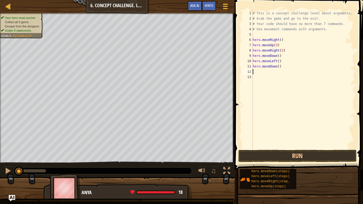
click at [279, 67] on div "# This is a concept challenge level about arguments. # Grab the gems and go to …" at bounding box center [302, 85] width 103 height 149
type textarea "hero.moveDown(2)"
click at [276, 74] on div "# This is a concept challenge level about arguments. # Grab the gems and go to …" at bounding box center [302, 85] width 103 height 149
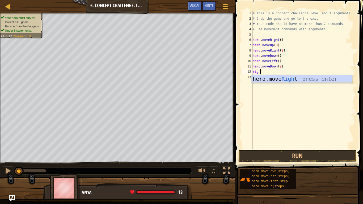
type textarea "right"
click at [300, 78] on div "hero.move Right press enter" at bounding box center [301, 87] width 100 height 24
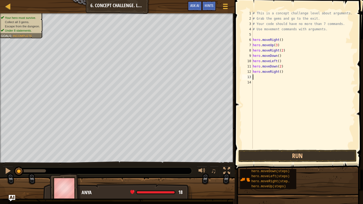
scroll to position [2, 0]
click at [280, 72] on div "# This is a concept challenge level about arguments. # Grab the gems and go to …" at bounding box center [302, 85] width 103 height 149
type textarea "hero.moveRight(2)"
click at [309, 158] on button "Run" at bounding box center [297, 156] width 118 height 12
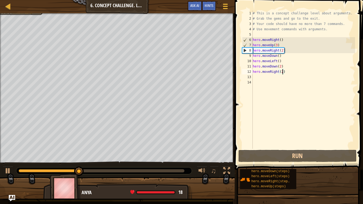
click at [261, 78] on div "# This is a concept challenge level about arguments. # Grab the gems and go to …" at bounding box center [302, 85] width 103 height 149
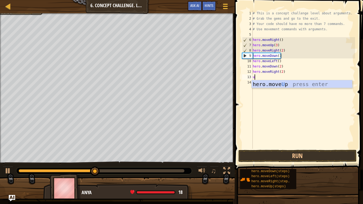
type textarea "up"
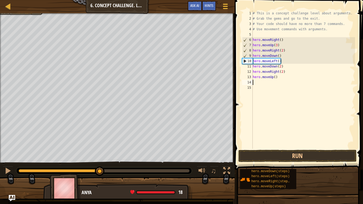
click at [275, 78] on div "# This is a concept challenge level about arguments. # Grab the gems and go to …" at bounding box center [302, 85] width 103 height 149
type textarea "hero.moveUp(2)"
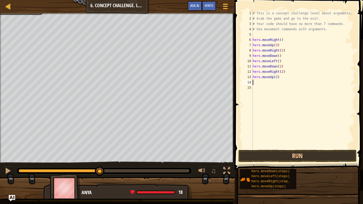
click at [261, 85] on div "# This is a concept challenge level about arguments. # Grab the gems and go to …" at bounding box center [302, 85] width 103 height 149
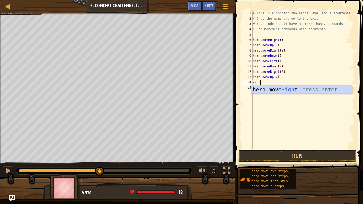
type textarea "right"
click at [284, 87] on div "hero.move Right press enter" at bounding box center [301, 98] width 100 height 24
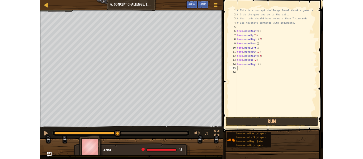
scroll to position [2, 0]
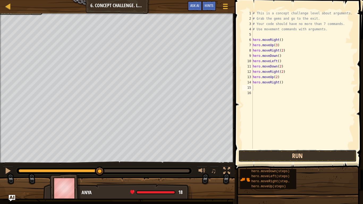
click at [266, 153] on button "Run" at bounding box center [297, 156] width 118 height 12
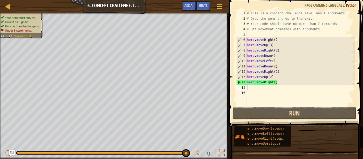
click at [275, 61] on div "# This is a concept challenge level about arguments. # Grab the gems and go to …" at bounding box center [300, 64] width 109 height 106
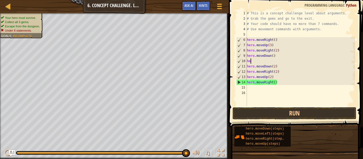
type textarea "h"
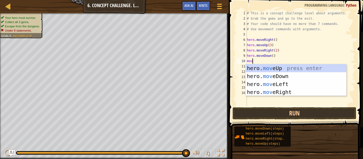
type textarea "move"
click at [277, 91] on div "hero. move Up press enter hero. move Down press enter hero. move Left press ent…" at bounding box center [296, 88] width 100 height 48
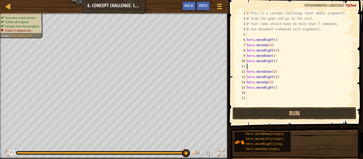
scroll to position [2, 0]
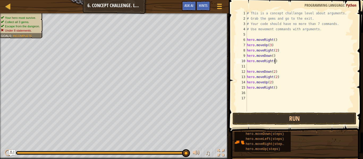
click at [275, 61] on div "# This is a concept challenge level about arguments. # Grab the gems and go to …" at bounding box center [300, 67] width 109 height 112
type textarea "hero.moveRight(2)"
click at [278, 91] on div "# This is a concept challenge level about arguments. # Grab the gems and go to …" at bounding box center [300, 67] width 109 height 112
click at [277, 88] on div "# This is a concept challenge level about arguments. # Grab the gems and go to …" at bounding box center [300, 67] width 109 height 112
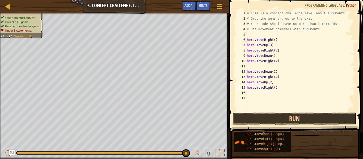
scroll to position [2, 0]
type textarea "h"
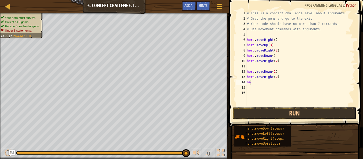
type textarea "h"
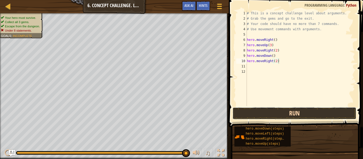
click at [256, 113] on button "Run" at bounding box center [294, 113] width 124 height 12
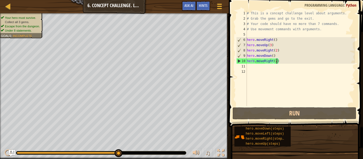
click at [277, 62] on div "# This is a concept challenge level about arguments. # Grab the gems and go to …" at bounding box center [300, 64] width 109 height 106
type textarea "hero.moveRight()"
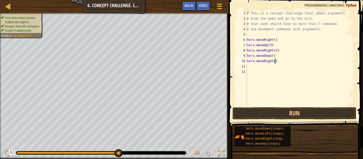
click at [264, 69] on div "# This is a concept challenge level about arguments. # Grab the gems and go to …" at bounding box center [300, 64] width 109 height 106
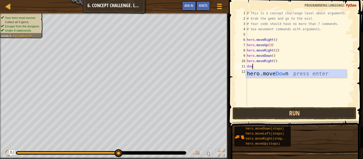
type textarea "down"
click at [285, 74] on div "hero.move Down press enter" at bounding box center [296, 82] width 100 height 24
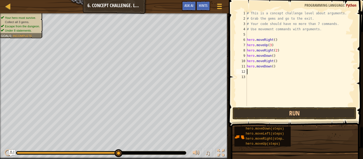
scroll to position [2, 0]
click at [272, 67] on div "# This is a concept challenge level about arguments. # Grab the gems and go to …" at bounding box center [300, 64] width 109 height 106
type textarea "hero.moveDown(2)"
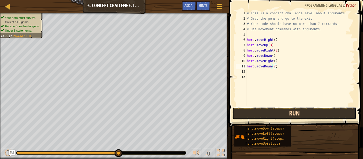
click at [269, 115] on button "Run" at bounding box center [294, 113] width 124 height 12
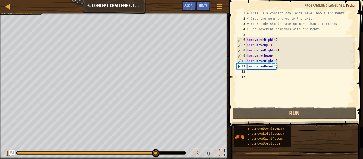
click at [252, 74] on div "# This is a concept challenge level about arguments. # Grab the gems and go to …" at bounding box center [300, 64] width 109 height 106
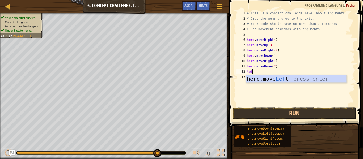
type textarea "left"
click at [265, 78] on div "hero.move Left press enter" at bounding box center [296, 87] width 100 height 24
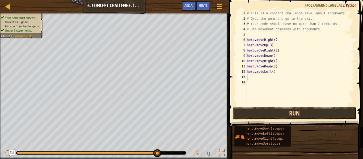
scroll to position [2, 0]
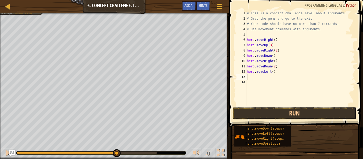
click at [273, 73] on div "# This is a concept challenge level about arguments. # Grab the gems and go to …" at bounding box center [300, 64] width 109 height 106
type textarea "hero.moveLeft(2)"
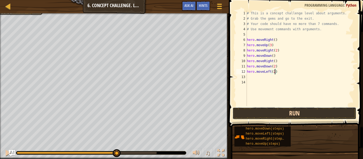
click at [270, 113] on button "Run" at bounding box center [294, 113] width 124 height 12
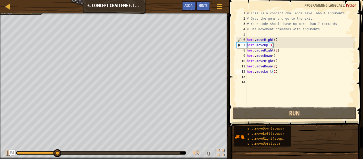
click at [257, 77] on div "# This is a concept challenge level about arguments. # Grab the gems and go to …" at bounding box center [300, 64] width 109 height 106
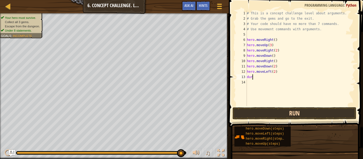
scroll to position [2, 0]
type textarea "d"
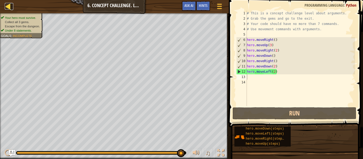
click at [7, 9] on div at bounding box center [8, 6] width 7 height 7
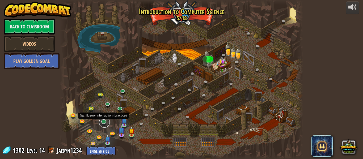
click at [105, 123] on link at bounding box center [104, 122] width 11 height 11
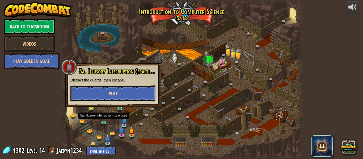
click at [115, 93] on span "Play" at bounding box center [113, 93] width 9 height 7
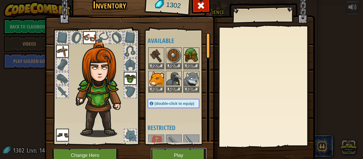
click at [181, 155] on button "Play" at bounding box center [178, 155] width 55 height 15
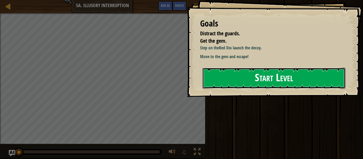
click at [245, 80] on button "Start Level" at bounding box center [273, 78] width 143 height 21
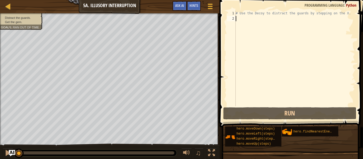
scroll to position [2, 0]
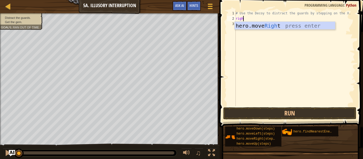
type textarea "right"
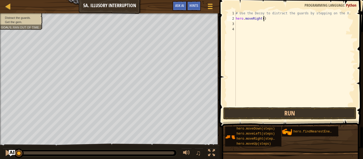
click at [264, 20] on div "# Use the Decoy to distract the guards by stepping on the X. hero . moveRight (…" at bounding box center [294, 64] width 120 height 106
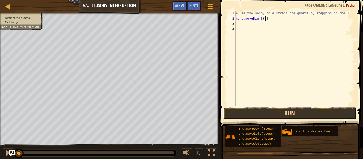
click at [258, 114] on button "Run" at bounding box center [289, 113] width 133 height 12
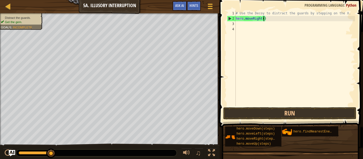
scroll to position [2, 4]
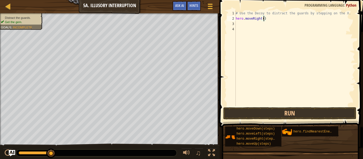
type textarea "hero.moveRight(2)"
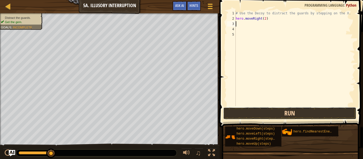
click at [286, 112] on button "Run" at bounding box center [289, 113] width 133 height 12
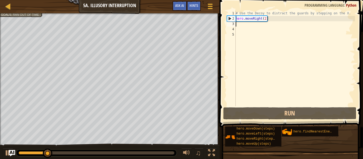
click at [265, 19] on div "# Use the Decoy to distract the guards by stepping on the X. hero . moveRight (…" at bounding box center [294, 64] width 120 height 106
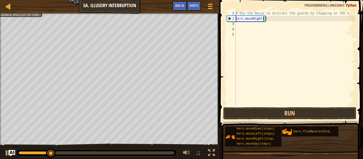
type textarea "hero.moveRight(3)"
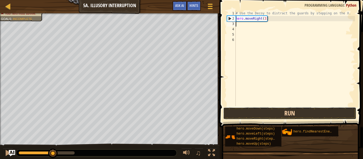
click at [254, 111] on button "Run" at bounding box center [289, 113] width 133 height 12
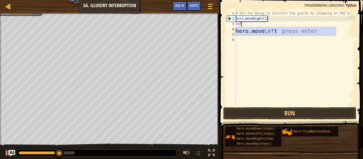
type textarea "left"
click at [272, 29] on div "hero.move Left press enter" at bounding box center [284, 39] width 100 height 24
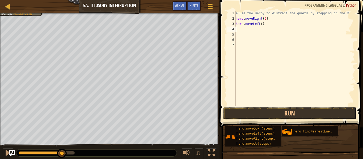
scroll to position [2, 0]
click at [257, 115] on button "Run" at bounding box center [289, 113] width 133 height 12
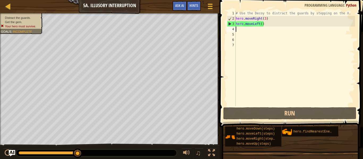
click at [275, 27] on div "# Use the Decoy to distract the guards by stepping on the X. hero . moveRight (…" at bounding box center [294, 64] width 120 height 106
click at [274, 26] on div "# Use the Decoy to distract the guards by stepping on the X. hero . moveRight (…" at bounding box center [294, 64] width 120 height 106
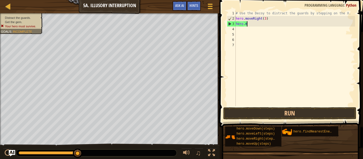
type textarea "h"
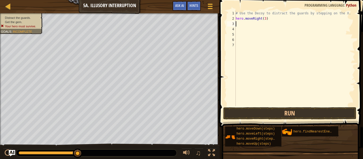
click at [265, 19] on div "# Use the Decoy to distract the guards by stepping on the X. hero . moveRight (…" at bounding box center [294, 64] width 120 height 106
type textarea "hero.moveRight()"
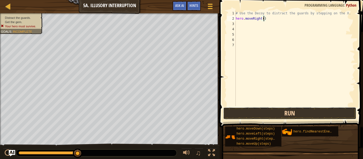
click at [254, 112] on button "Run" at bounding box center [289, 113] width 133 height 12
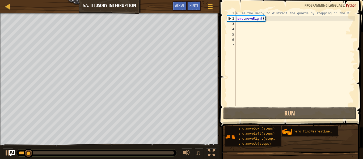
click at [241, 27] on div "# Use the Decoy to distract the guards by stepping on the X. hero . moveRight (…" at bounding box center [294, 64] width 120 height 106
click at [240, 25] on div "# Use the Decoy to distract the guards by stepping on the X. hero . moveRight (…" at bounding box center [294, 64] width 120 height 106
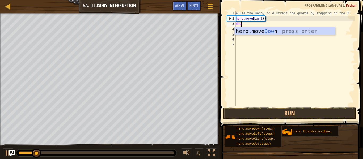
type textarea "down"
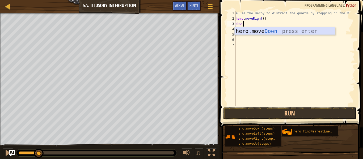
click at [277, 32] on div "hero.move Down press enter" at bounding box center [284, 39] width 100 height 24
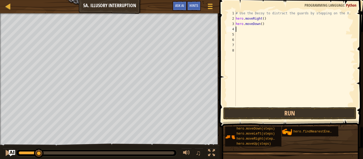
scroll to position [2, 0]
click at [263, 24] on div "# Use the Decoy to distract the guards by stepping on the X. hero . moveRight (…" at bounding box center [294, 64] width 120 height 106
click at [262, 24] on div "# Use the Decoy to distract the guards by stepping on the X. hero . moveRight (…" at bounding box center [294, 64] width 120 height 106
type textarea "hero.moveDown(2)"
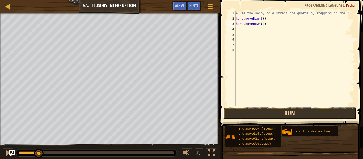
click at [263, 112] on button "Run" at bounding box center [289, 113] width 133 height 12
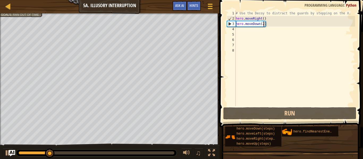
click at [260, 32] on div "# Use the Decoy to distract the guards by stepping on the X. hero . moveRight (…" at bounding box center [294, 64] width 120 height 106
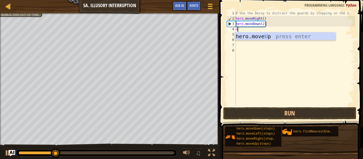
type textarea "up"
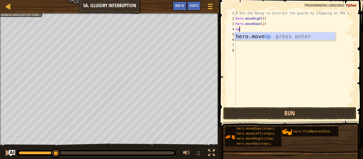
scroll to position [2, 0]
click at [269, 38] on div "hero.move Up press enter" at bounding box center [284, 44] width 100 height 24
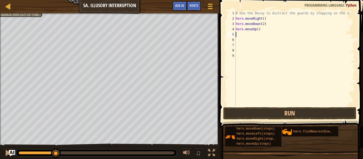
scroll to position [2, 0]
click at [258, 30] on div "# Use the Decoy to distract the guards by stepping on the X. hero . moveRight (…" at bounding box center [294, 64] width 120 height 106
type textarea "hero.moveUp(2)"
click at [253, 35] on div "# Use the Decoy to distract the guards by stepping on the X. hero . moveRight (…" at bounding box center [294, 64] width 120 height 106
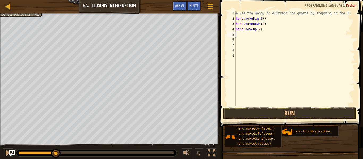
scroll to position [2, 0]
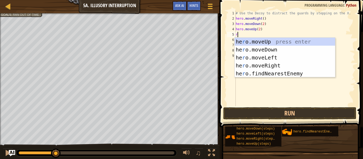
type textarea "ri"
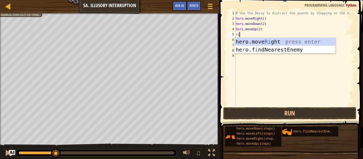
scroll to position [2, 0]
click at [263, 40] on div "hero.move Ri ght press enter he r o.f i ndNearestEnemy press enter" at bounding box center [284, 54] width 100 height 32
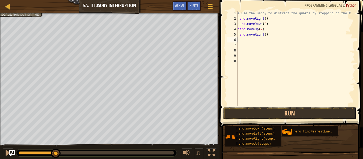
click at [265, 35] on div "# Use the Decoy to distract the guards by stepping on the X. hero . moveRight (…" at bounding box center [295, 64] width 118 height 106
type textarea "hero.moveRight(3)"
click at [269, 114] on button "Run" at bounding box center [289, 113] width 133 height 12
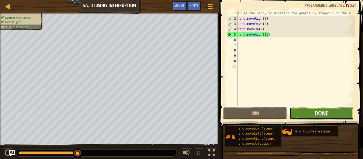
click at [343, 113] on button "Done" at bounding box center [321, 113] width 64 height 12
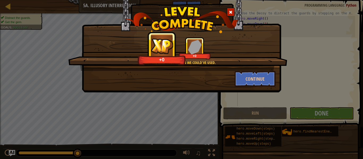
click at [229, 14] on span at bounding box center [231, 12] width 4 height 4
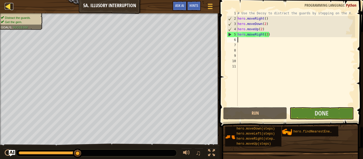
click at [7, 8] on div at bounding box center [8, 6] width 7 height 7
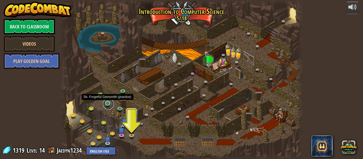
click at [109, 104] on link at bounding box center [108, 104] width 11 height 11
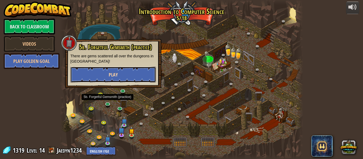
click at [126, 75] on button "Play" at bounding box center [113, 75] width 86 height 16
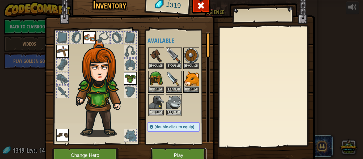
click at [189, 153] on button "Play" at bounding box center [178, 155] width 55 height 15
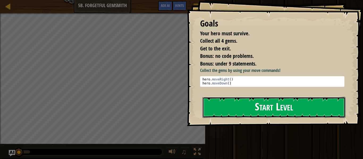
click at [225, 109] on button "Start Level" at bounding box center [273, 107] width 143 height 21
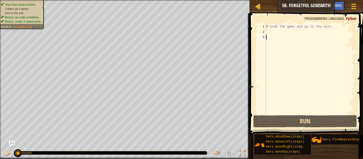
click at [270, 31] on div "# Grab the gems and go to the exit." at bounding box center [310, 74] width 90 height 101
click at [238, 152] on div at bounding box center [241, 153] width 7 height 7
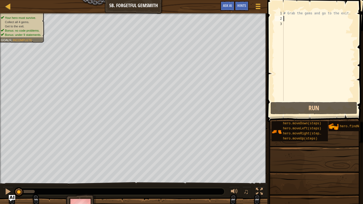
click at [238, 159] on div "♫" at bounding box center [133, 190] width 267 height 16
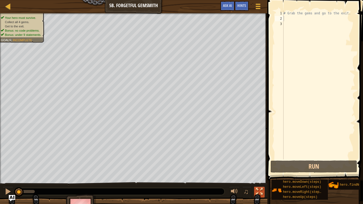
click at [256, 159] on div at bounding box center [259, 191] width 7 height 7
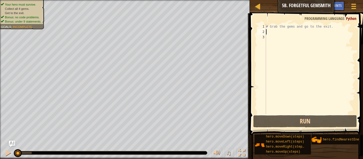
click at [136, 0] on html "Map Introduction to Computer Science 5b. Forgetful Gemsmith Game Menu Done Hint…" at bounding box center [181, 0] width 363 height 0
click at [161, 0] on html "Map Introduction to Computer Science 5b. Forgetful Gemsmith Game Menu Done Hint…" at bounding box center [181, 0] width 363 height 0
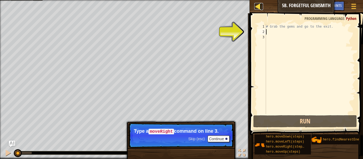
click at [258, 8] on div at bounding box center [257, 6] width 7 height 7
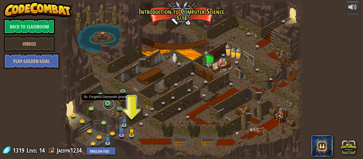
click at [108, 104] on link at bounding box center [108, 104] width 11 height 11
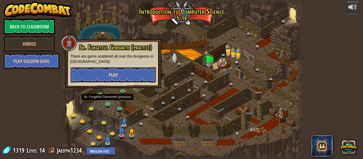
click at [127, 69] on button "Play" at bounding box center [113, 75] width 86 height 16
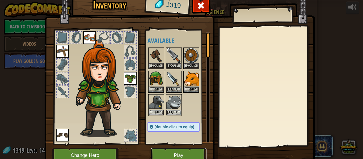
click at [164, 150] on button "Play" at bounding box center [178, 155] width 55 height 15
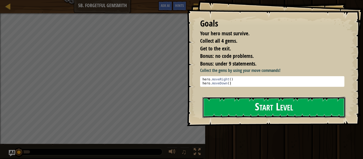
click at [239, 107] on button "Start Level" at bounding box center [273, 107] width 143 height 21
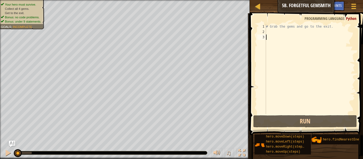
click at [271, 31] on div "# Grab the gems and go to the exit." at bounding box center [310, 74] width 90 height 101
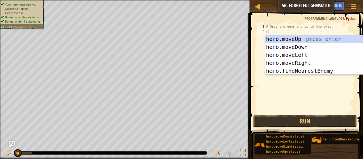
type textarea "ri"
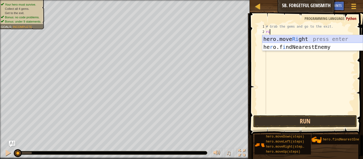
click at [302, 40] on div "hero.move Ri ght press enter he r o.f i ndNearestEnemy press enter" at bounding box center [312, 51] width 100 height 32
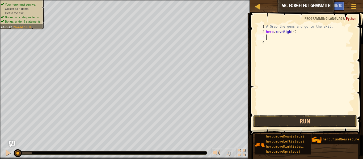
type textarea "d"
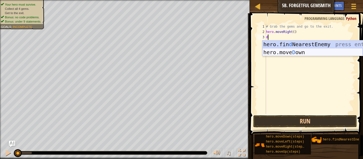
click at [305, 51] on div "hero.fin d NearestEnemy press enter hero.[PERSON_NAME] own press enter" at bounding box center [312, 56] width 100 height 32
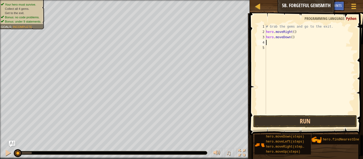
type textarea "r"
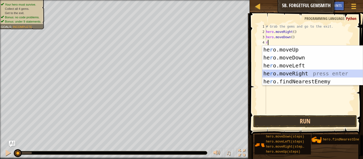
click at [305, 76] on div "he r o.moveUp press enter he r o.moveDown press enter he r o.moveLeft press ent…" at bounding box center [312, 74] width 100 height 56
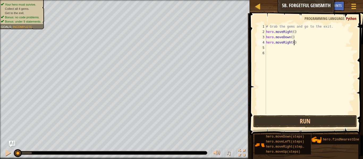
click at [294, 42] on div "# Grab the gems and go to the exit. hero . moveRight ( ) hero . moveDown ( ) he…" at bounding box center [310, 74] width 90 height 101
type textarea "hero.moveRight(2)"
click at [279, 50] on div "# Grab the gems and go to the exit. hero . moveRight ( ) hero . moveDown ( ) he…" at bounding box center [310, 74] width 90 height 101
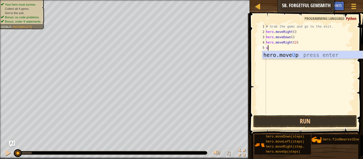
type textarea "up"
click at [288, 57] on div "hero.move Up press enter" at bounding box center [312, 63] width 100 height 24
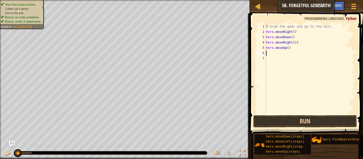
scroll to position [2, 0]
type textarea "r"
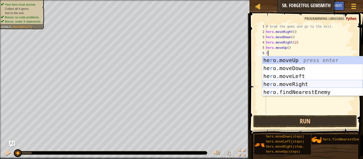
click at [311, 84] on div "he r o.moveUp press enter he r o.moveDown press enter he r o.moveLeft press ent…" at bounding box center [312, 84] width 100 height 56
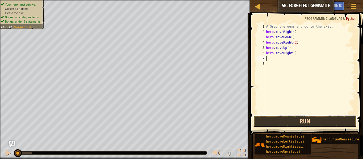
click at [300, 122] on button "Run" at bounding box center [305, 121] width 104 height 12
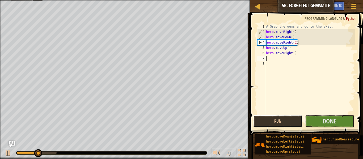
click at [300, 122] on button "Run" at bounding box center [277, 121] width 49 height 12
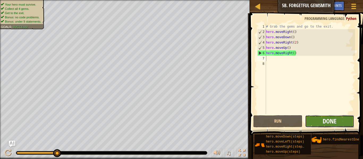
click at [326, 124] on span "Done" at bounding box center [329, 121] width 14 height 8
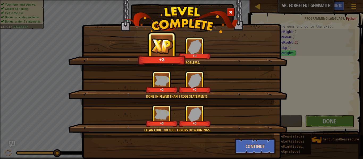
click at [229, 12] on span at bounding box center [231, 12] width 4 height 4
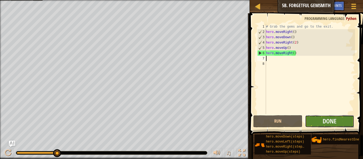
click at [322, 122] on button "Done" at bounding box center [329, 121] width 49 height 12
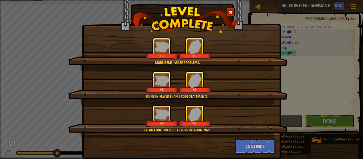
click at [231, 12] on span at bounding box center [231, 12] width 4 height 4
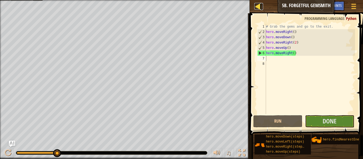
click at [259, 8] on div at bounding box center [257, 6] width 7 height 7
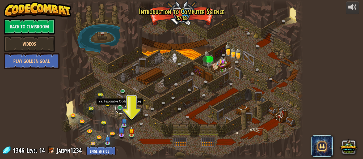
click at [120, 109] on link at bounding box center [120, 108] width 11 height 11
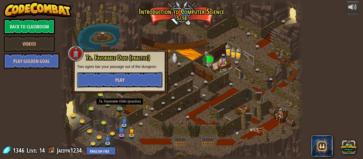
click at [126, 76] on button "Play" at bounding box center [120, 80] width 86 height 16
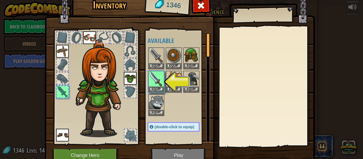
click at [189, 152] on img at bounding box center [180, 71] width 270 height 193
click at [158, 89] on button "Equip" at bounding box center [156, 89] width 15 height 6
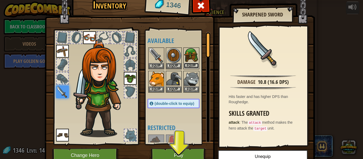
click at [190, 64] on button "Equip" at bounding box center [191, 66] width 15 height 6
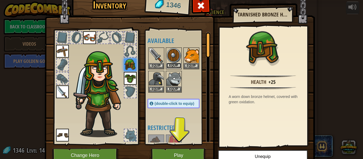
click at [181, 65] on button "Equip" at bounding box center [173, 66] width 15 height 6
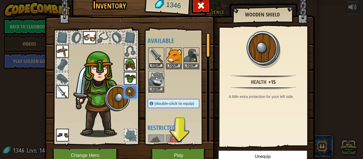
click at [160, 65] on button "Equip" at bounding box center [156, 66] width 15 height 6
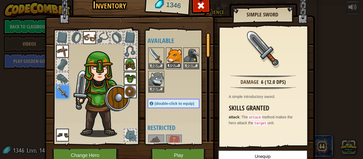
click at [173, 64] on button "Equip" at bounding box center [173, 66] width 15 height 6
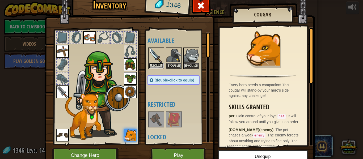
click at [156, 65] on button "Equip" at bounding box center [156, 66] width 15 height 6
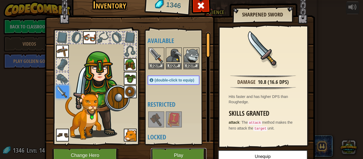
click at [185, 152] on button "Play" at bounding box center [178, 155] width 55 height 15
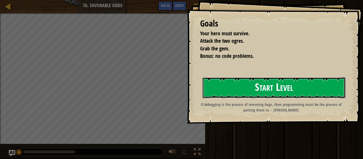
click at [270, 83] on button "Start Level" at bounding box center [273, 87] width 143 height 21
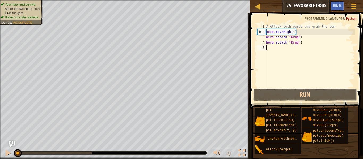
click at [288, 48] on div "# Attack both ogres and grab the gem. hero . moveRight ( ) hero . attack ( "[PE…" at bounding box center [310, 61] width 90 height 74
type textarea "r"
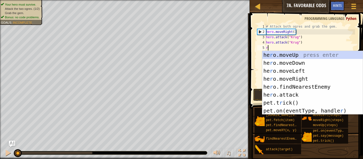
scroll to position [2, 0]
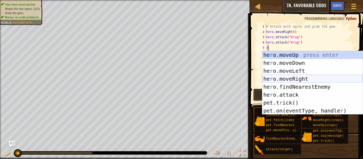
click at [296, 81] on div "he r o.moveUp press enter he r o.moveDown press enter he r o.moveLeft press ent…" at bounding box center [312, 91] width 100 height 80
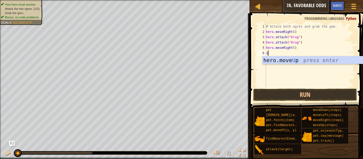
type textarea "up"
click at [302, 61] on div "hero.move Up press enter" at bounding box center [312, 68] width 100 height 24
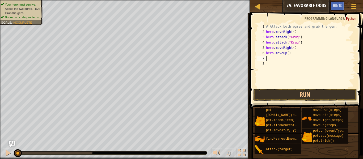
scroll to position [2, 0]
type textarea "l"
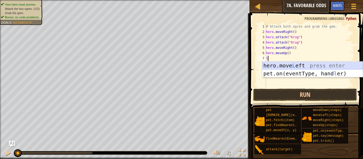
click at [314, 66] on div "hero.move L eft press enter pet.on(eventType, hand l er) press enter" at bounding box center [312, 78] width 100 height 32
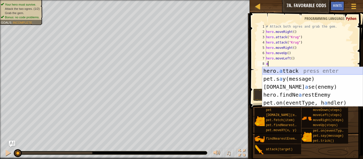
click at [307, 70] on div "hero. a ttack press enter pet.s a y(message) press enter [DOMAIN_NAME] a se(ene…" at bounding box center [312, 95] width 100 height 56
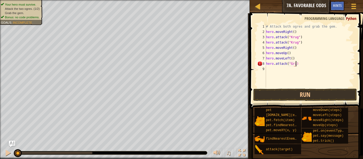
scroll to position [2, 4]
type textarea "hero.attack("Grump")"
click at [290, 69] on div "# Attack both ogres and grab the gem. hero . moveRight ( ) hero . attack ( "[PE…" at bounding box center [310, 61] width 90 height 74
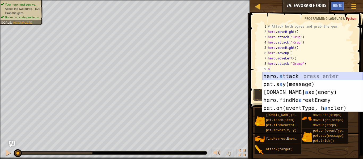
click at [315, 76] on div "hero. a ttack press enter pet.s a y(message) press enter [DOMAIN_NAME] a se(ene…" at bounding box center [312, 100] width 100 height 56
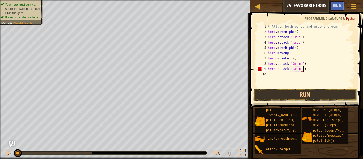
scroll to position [2, 5]
type textarea "hero.attack("Grump")"
click at [321, 93] on button "Run" at bounding box center [305, 95] width 104 height 12
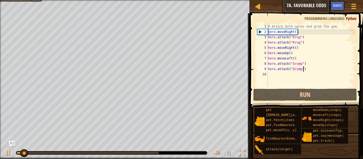
click at [277, 74] on div "# Attack both ogres and grab the gem. hero . moveRight ( ) hero . attack ( "[PE…" at bounding box center [311, 61] width 88 height 74
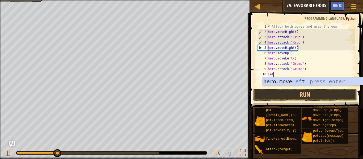
type textarea "left"
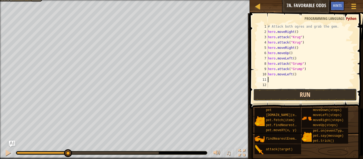
click at [287, 93] on button "Run" at bounding box center [305, 95] width 104 height 12
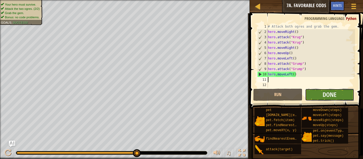
click at [322, 93] on button "Done" at bounding box center [329, 95] width 49 height 12
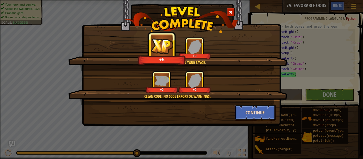
click at [251, 110] on button "Continue" at bounding box center [254, 113] width 41 height 16
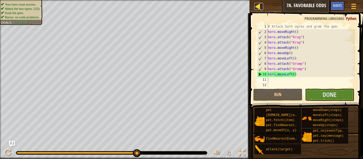
click at [258, 7] on div at bounding box center [257, 6] width 7 height 7
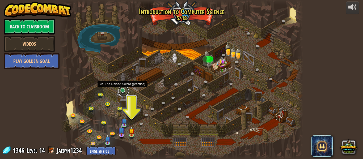
click at [122, 92] on link at bounding box center [123, 91] width 11 height 11
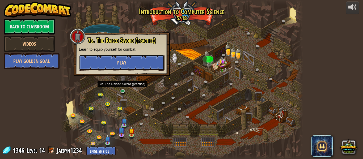
click at [136, 59] on button "Play" at bounding box center [122, 63] width 86 height 16
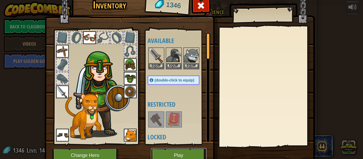
click at [180, 156] on button "Play" at bounding box center [178, 155] width 55 height 15
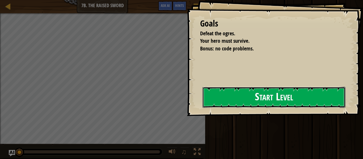
click at [210, 108] on button "Start Level" at bounding box center [273, 97] width 143 height 21
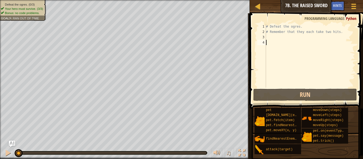
click at [271, 36] on div "# Defeat the ogres. # Remember that they each take two hits." at bounding box center [310, 61] width 90 height 74
type textarea "r"
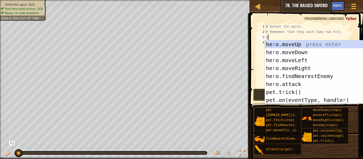
scroll to position [2, 0]
click at [295, 67] on div "he r o.moveUp press enter he r o.moveDown press enter he r o.moveLeft press ent…" at bounding box center [315, 80] width 100 height 80
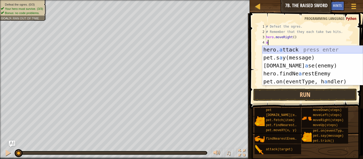
click at [336, 49] on div "hero. a ttack press enter pet.s a y(message) press enter [DOMAIN_NAME] a se(ene…" at bounding box center [312, 74] width 100 height 56
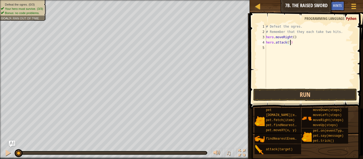
scroll to position [2, 3]
type textarea "hero.attack("Rig)"
drag, startPoint x: 266, startPoint y: 42, endPoint x: 298, endPoint y: 42, distance: 31.6
click at [298, 42] on div "# Defeat the ogres. # Remember that they each take two hits. hero . moveRight (…" at bounding box center [310, 61] width 90 height 74
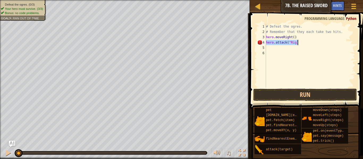
type textarea "hero.attack("Rig)"
click at [285, 50] on div "# Defeat the ogres. # Remember that they each take two hits. hero . moveRight (…" at bounding box center [310, 61] width 90 height 74
type textarea "hero.attack("Rig)"
click at [285, 53] on div "# Defeat the ogres. # Remember that they each take two hits. hero . moveRight (…" at bounding box center [310, 61] width 90 height 74
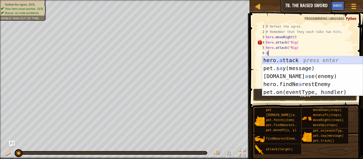
click at [295, 62] on div "hero. a ttack press enter pet.s a y(message) press enter [DOMAIN_NAME] a se(ene…" at bounding box center [312, 84] width 100 height 56
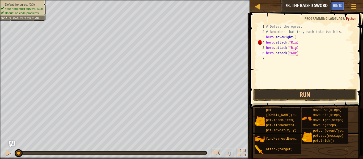
type textarea "hero.attack("Gurt)"
click at [293, 59] on div "# Defeat the ogres. # Remember that they each take two hits. hero . moveRight (…" at bounding box center [310, 61] width 90 height 74
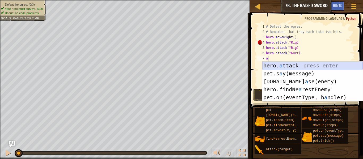
click at [301, 67] on div "hero. a ttack press enter pet.s a y(message) press enter [DOMAIN_NAME] a se(ene…" at bounding box center [312, 90] width 100 height 56
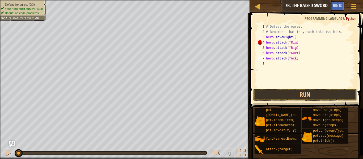
scroll to position [2, 5]
drag, startPoint x: 266, startPoint y: 53, endPoint x: 300, endPoint y: 52, distance: 34.3
click at [300, 52] on div "# Defeat the ogres. # Remember that they each take two hits. hero . moveRight (…" at bounding box center [310, 61] width 90 height 74
drag, startPoint x: 266, startPoint y: 65, endPoint x: 299, endPoint y: 65, distance: 32.7
click at [299, 65] on div "# Defeat the ogres. # Remember that they each take two hits. hero . moveRight (…" at bounding box center [310, 61] width 90 height 74
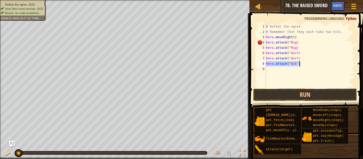
type textarea "hero.attack("Ack")"
click at [296, 66] on div "# Defeat the ogres. # Remember that they each take two hits. hero . moveRight (…" at bounding box center [310, 61] width 90 height 74
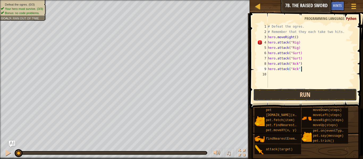
click at [326, 90] on button "Run" at bounding box center [305, 95] width 104 height 12
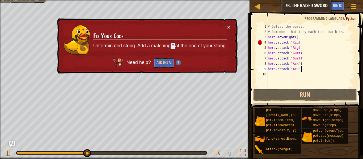
click at [298, 43] on div "# Defeat the ogres. # Remember that they each take two hits. hero . moveRight (…" at bounding box center [311, 61] width 88 height 74
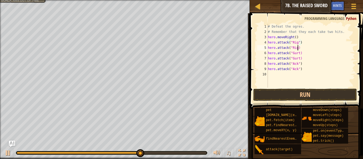
click at [298, 48] on div "# Defeat the ogres. # Remember that they each take two hits. hero . moveRight (…" at bounding box center [311, 61] width 88 height 74
click at [299, 53] on div "# Defeat the ogres. # Remember that they each take two hits. hero . moveRight (…" at bounding box center [311, 61] width 88 height 74
click at [298, 59] on div "# Defeat the ogres. # Remember that they each take two hits. hero . moveRight (…" at bounding box center [311, 61] width 88 height 74
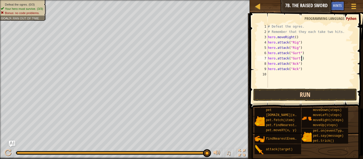
type textarea "hero.attack("Gurt")"
click at [308, 93] on button "Run" at bounding box center [305, 95] width 104 height 12
